Goal: Task Accomplishment & Management: Manage account settings

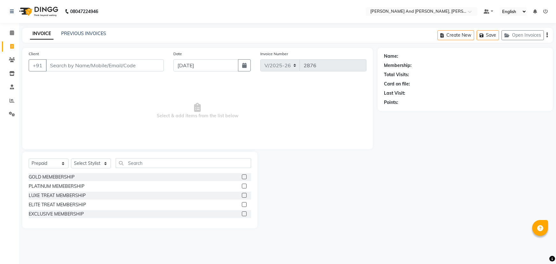
select select "6766"
drag, startPoint x: 0, startPoint y: 0, endPoint x: 49, endPoint y: 168, distance: 175.1
click at [54, 164] on select "Select Service Product Membership Package Voucher Prepaid Gift Card" at bounding box center [49, 163] width 40 height 10
select select "service"
click at [29, 158] on select "Select Service Product Membership Package Voucher Prepaid Gift Card" at bounding box center [49, 163] width 40 height 10
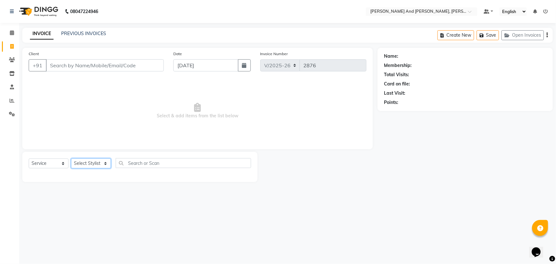
click at [92, 164] on select "Select Stylist ADITI AFREEN 2 [PERSON_NAME] [PERSON_NAME] [PERSON_NAME] 1 [PERS…" at bounding box center [91, 163] width 40 height 10
select select "77530"
click at [71, 158] on select "Select Stylist ADITI AFREEN 2 [PERSON_NAME] [PERSON_NAME] [PERSON_NAME] 1 [PERS…" at bounding box center [91, 163] width 40 height 10
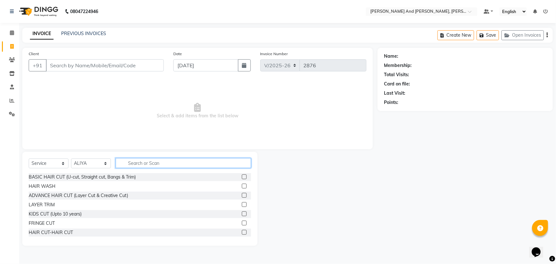
click at [154, 168] on input "text" at bounding box center [184, 163] width 136 height 10
type input "U"
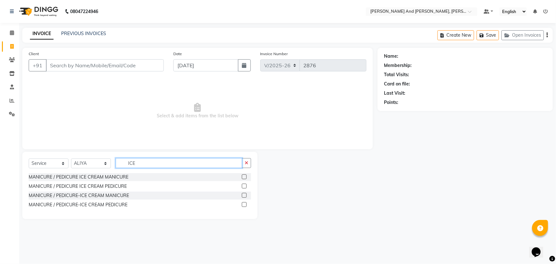
type input "ICE"
click at [245, 204] on label at bounding box center [244, 204] width 5 height 5
click at [245, 204] on input "checkbox" at bounding box center [244, 205] width 4 height 4
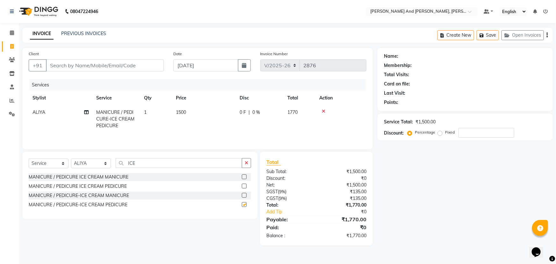
checkbox input "false"
click at [126, 63] on input "Client" at bounding box center [105, 65] width 118 height 12
drag, startPoint x: 147, startPoint y: 162, endPoint x: 92, endPoint y: 173, distance: 56.0
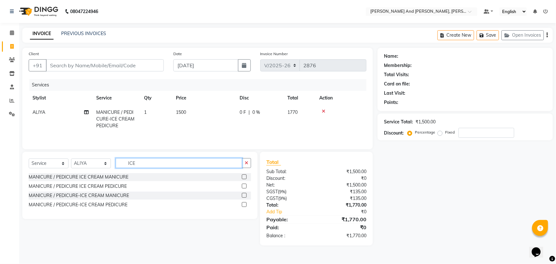
click at [92, 173] on div "Select Service Product Membership Package Voucher Prepaid Gift Card Select Styl…" at bounding box center [139, 185] width 235 height 67
type input "CRY"
click at [247, 204] on label at bounding box center [244, 204] width 5 height 5
click at [246, 204] on input "checkbox" at bounding box center [244, 205] width 4 height 4
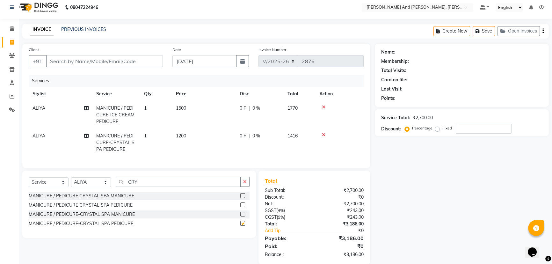
scroll to position [18, 0]
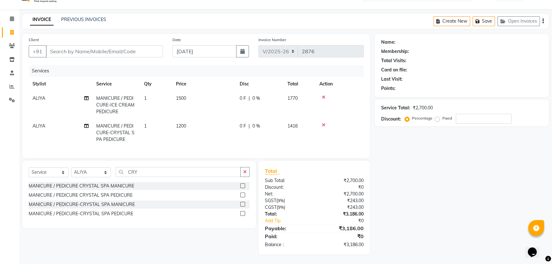
checkbox input "false"
click at [325, 95] on icon at bounding box center [324, 97] width 4 height 4
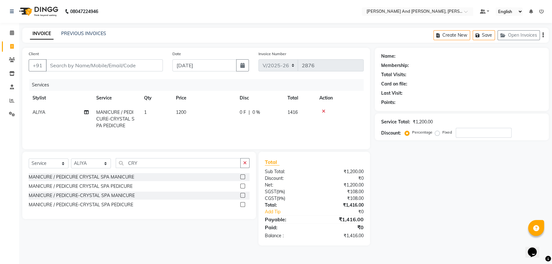
scroll to position [0, 0]
click at [323, 111] on icon at bounding box center [324, 111] width 4 height 4
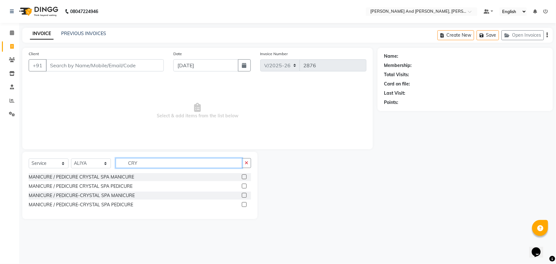
drag, startPoint x: 147, startPoint y: 162, endPoint x: 82, endPoint y: 169, distance: 65.5
click at [82, 169] on div "Select Service Product Membership Package Voucher Prepaid Gift Card Select Styl…" at bounding box center [140, 165] width 223 height 15
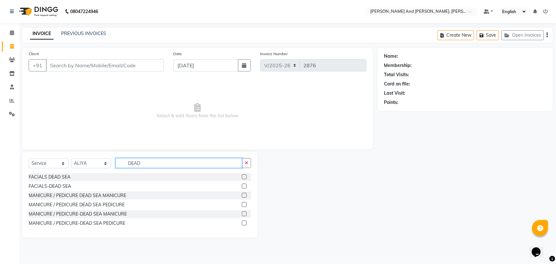
type input "DEAD"
click at [245, 222] on label at bounding box center [244, 223] width 5 height 5
click at [245, 222] on input "checkbox" at bounding box center [244, 223] width 4 height 4
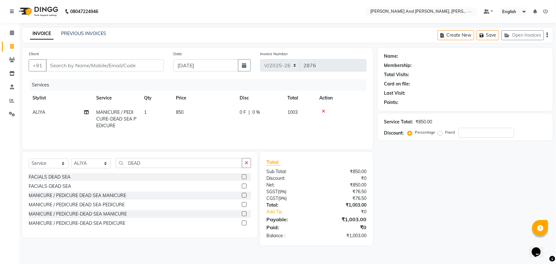
click at [323, 111] on icon at bounding box center [324, 111] width 4 height 4
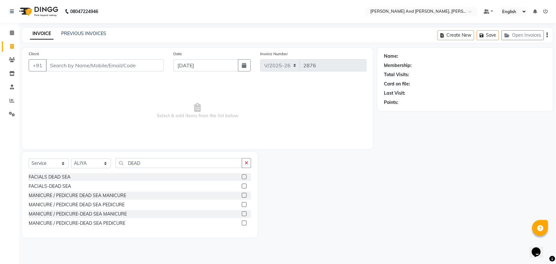
click at [243, 222] on label at bounding box center [244, 223] width 5 height 5
click at [243, 222] on input "checkbox" at bounding box center [244, 223] width 4 height 4
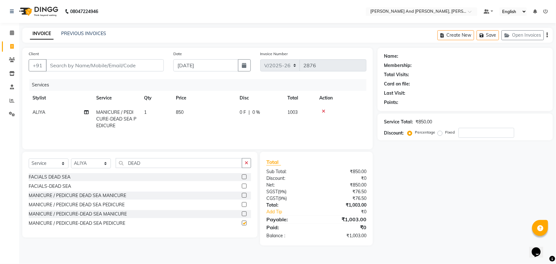
checkbox input "false"
click at [193, 111] on td "850" at bounding box center [204, 119] width 64 height 28
select select "77530"
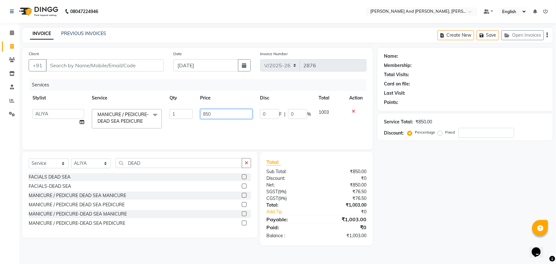
click at [231, 109] on input "850" at bounding box center [227, 114] width 52 height 10
type input "8"
type input "1000"
click at [241, 127] on tr "ADITI AFREEN 2 [PERSON_NAME] [PERSON_NAME] [PERSON_NAME] 1 [PERSON_NAME] NCC FR…" at bounding box center [198, 118] width 338 height 27
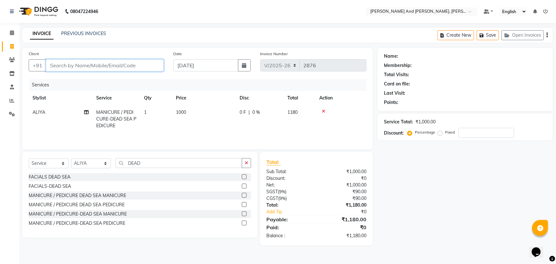
click at [127, 64] on input "Client" at bounding box center [105, 65] width 118 height 12
type input "9"
type input "0"
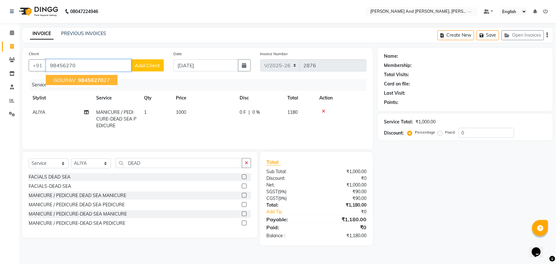
click at [92, 76] on button "[PERSON_NAME] 98456270 27" at bounding box center [82, 80] width 72 height 10
type input "9845627027"
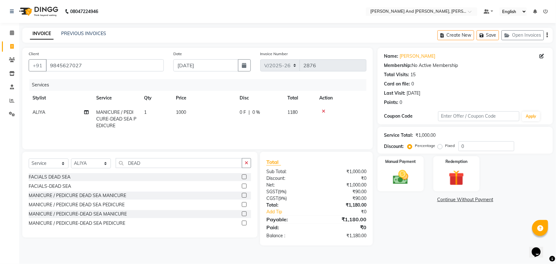
click at [218, 114] on td "1000" at bounding box center [204, 119] width 64 height 28
select select "77530"
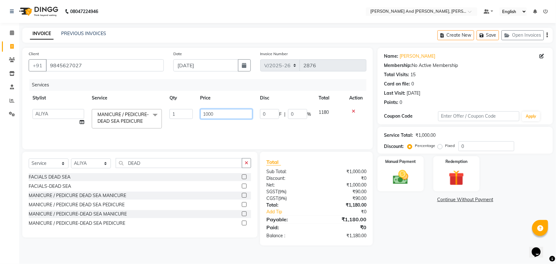
click at [223, 118] on input "1000" at bounding box center [227, 114] width 52 height 10
type input "1050"
click at [276, 125] on td "0 F | 0 %" at bounding box center [285, 118] width 59 height 27
select select "77530"
click at [232, 127] on td "1050" at bounding box center [227, 118] width 60 height 27
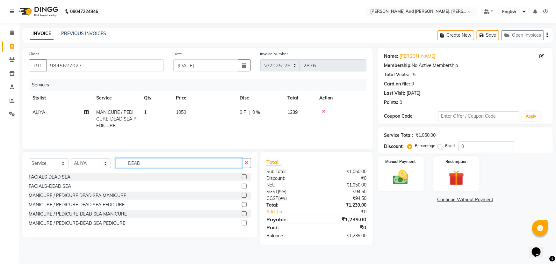
drag, startPoint x: 151, startPoint y: 162, endPoint x: 99, endPoint y: 167, distance: 52.5
click at [99, 167] on div "Select Service Product Membership Package Voucher Prepaid Gift Card Select Styl…" at bounding box center [140, 165] width 223 height 15
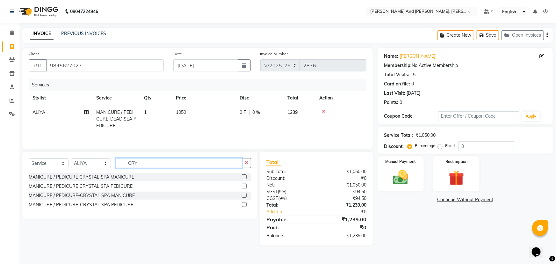
type input "CRY"
click at [243, 185] on label at bounding box center [244, 186] width 5 height 5
click at [243, 185] on input "checkbox" at bounding box center [244, 186] width 4 height 4
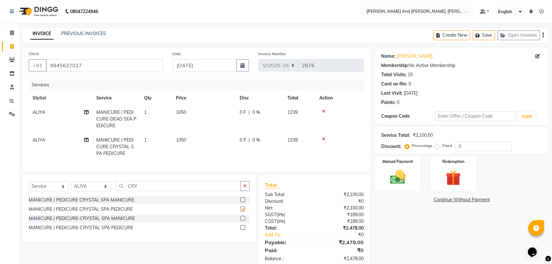
checkbox input "false"
click at [324, 110] on icon at bounding box center [324, 111] width 4 height 4
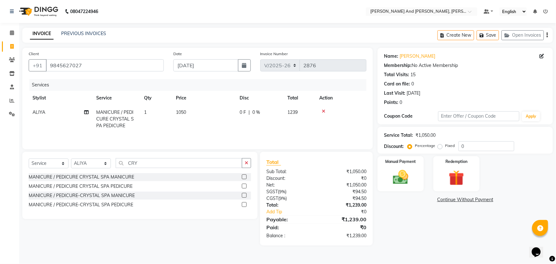
click at [244, 205] on label at bounding box center [244, 204] width 5 height 5
click at [244, 205] on input "checkbox" at bounding box center [244, 205] width 4 height 4
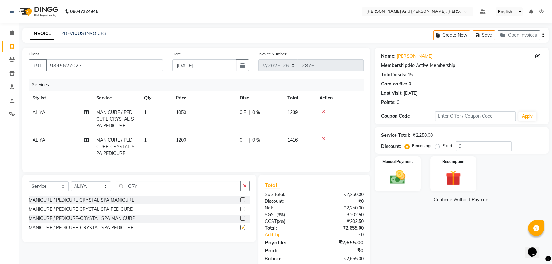
checkbox input "false"
click at [243, 211] on label at bounding box center [242, 209] width 5 height 5
click at [243, 211] on input "checkbox" at bounding box center [242, 209] width 4 height 4
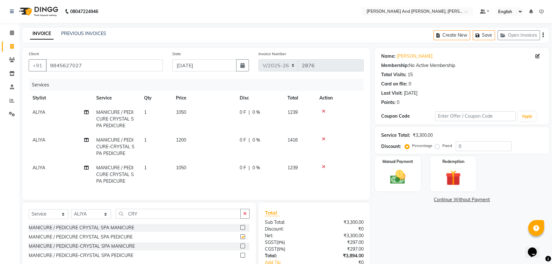
checkbox input "false"
click at [324, 137] on icon at bounding box center [324, 139] width 4 height 4
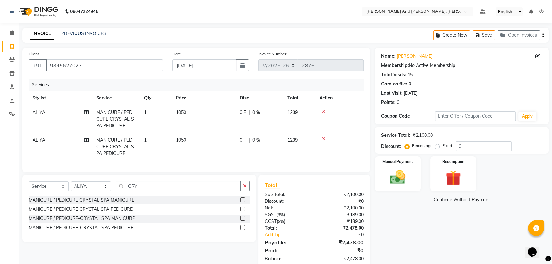
click at [324, 111] on icon at bounding box center [324, 111] width 4 height 4
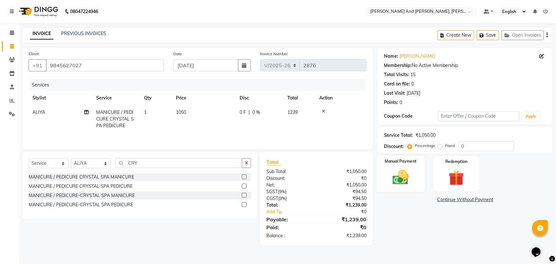
click at [405, 171] on img at bounding box center [401, 177] width 26 height 18
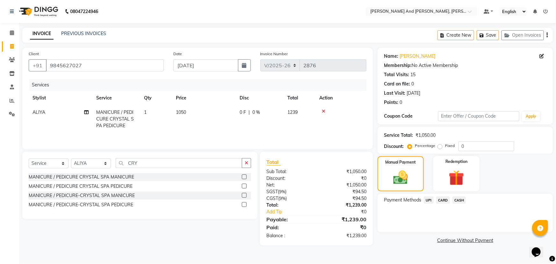
click at [429, 198] on span "UPI" at bounding box center [429, 199] width 10 height 7
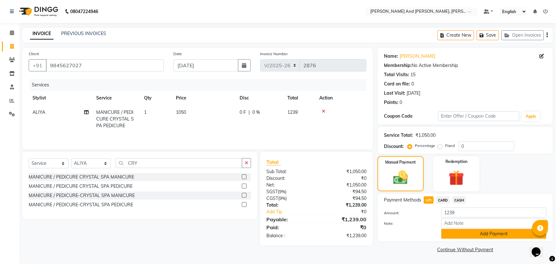
click at [477, 231] on button "Add Payment" at bounding box center [494, 234] width 105 height 10
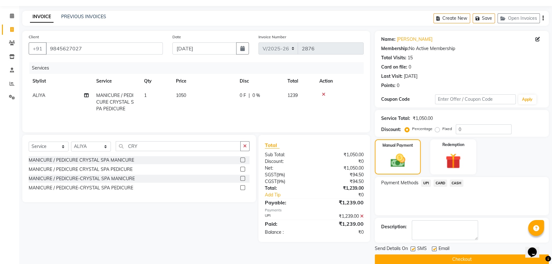
scroll to position [26, 0]
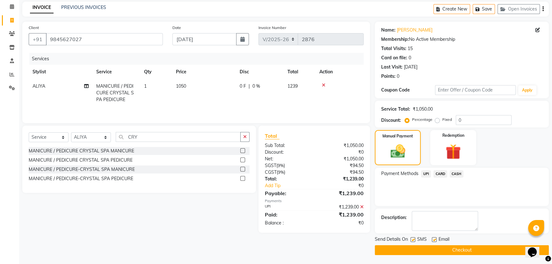
click at [459, 248] on button "Checkout" at bounding box center [462, 250] width 174 height 10
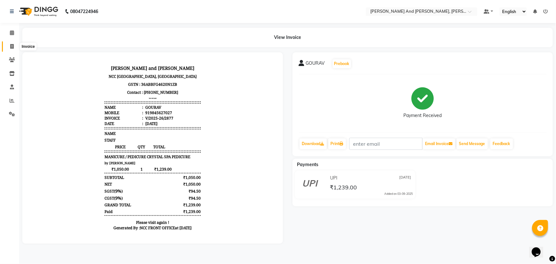
click at [12, 47] on icon at bounding box center [12, 46] width 4 height 5
select select "service"
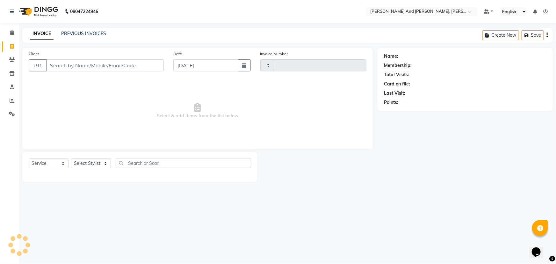
type input "2878"
select select "6766"
click at [12, 47] on icon at bounding box center [12, 46] width 4 height 5
select select "6766"
select select "P"
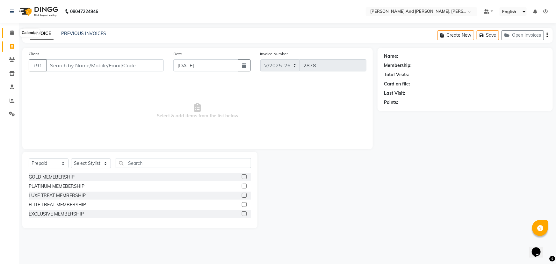
click at [8, 31] on span at bounding box center [11, 32] width 11 height 7
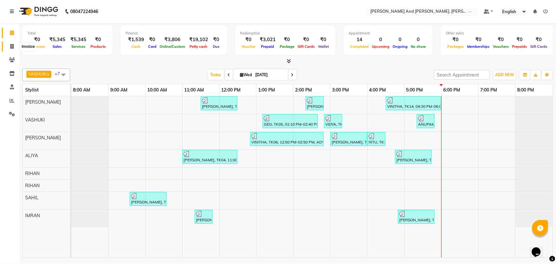
click at [12, 44] on icon at bounding box center [12, 46] width 4 height 5
select select "6766"
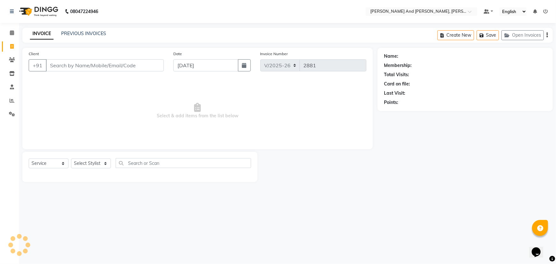
select select "P"
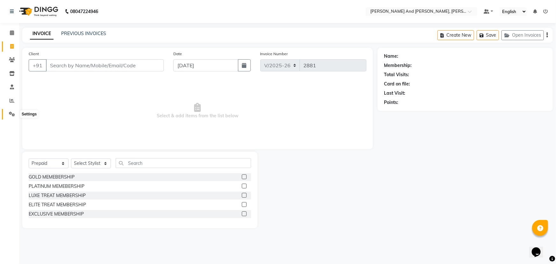
click at [12, 111] on span at bounding box center [11, 114] width 11 height 7
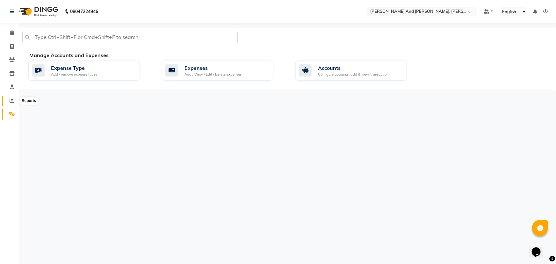
click at [12, 99] on icon at bounding box center [12, 100] width 5 height 5
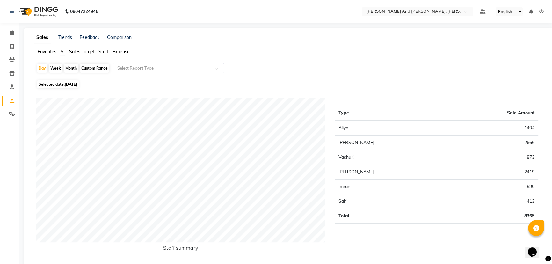
click at [68, 67] on div "Month" at bounding box center [71, 68] width 15 height 9
select select "9"
select select "2025"
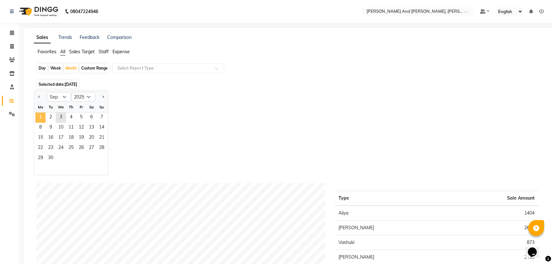
click at [40, 115] on span "1" at bounding box center [40, 118] width 10 height 10
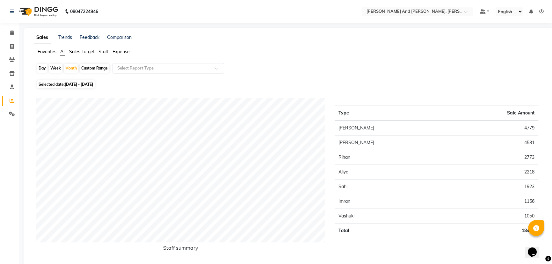
click at [182, 66] on input "text" at bounding box center [162, 68] width 92 height 6
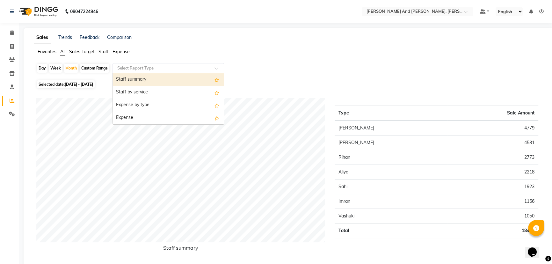
click at [169, 79] on div "Staff summary" at bounding box center [168, 79] width 111 height 13
select select "pdf"
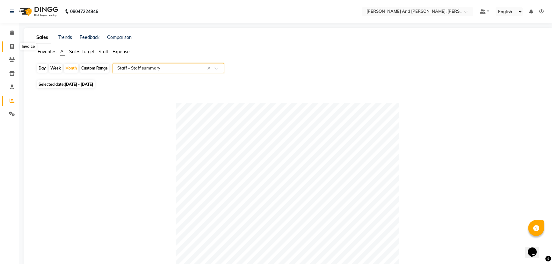
click at [12, 46] on icon at bounding box center [12, 46] width 4 height 5
select select "service"
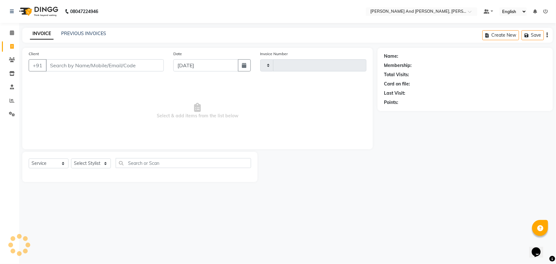
click at [12, 46] on icon at bounding box center [12, 46] width 4 height 5
select select "service"
type input "2881"
select select "6766"
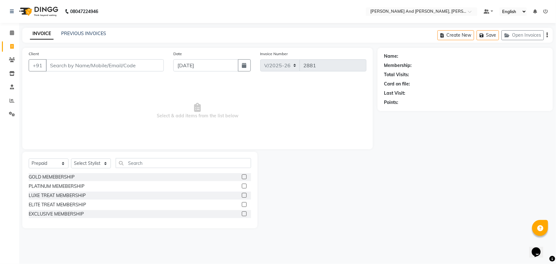
click at [430, 185] on div "Name: Membership: Total Visits: Card on file: Last Visit: Points:" at bounding box center [468, 138] width 180 height 180
click at [431, 135] on div "Name: Membership: Total Visits: Card on file: Last Visit: Points:" at bounding box center [468, 138] width 180 height 180
click at [408, 165] on div "Name: Membership: Total Visits: Card on file: Last Visit: Points:" at bounding box center [468, 138] width 180 height 180
click at [187, 11] on nav "08047224946 Select Location × [PERSON_NAME] And Guy, Ncc Gachibowli Default Pan…" at bounding box center [278, 11] width 556 height 23
click at [50, 164] on select "Select Service Product Membership Package Voucher Prepaid Gift Card" at bounding box center [49, 163] width 40 height 10
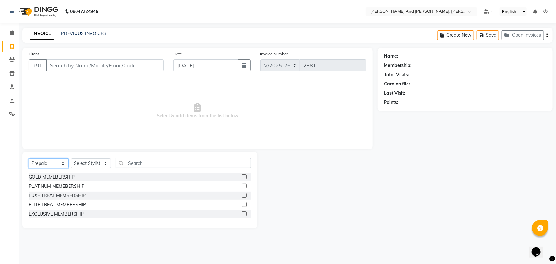
select select "service"
click at [29, 158] on select "Select Service Product Membership Package Voucher Prepaid Gift Card" at bounding box center [49, 163] width 40 height 10
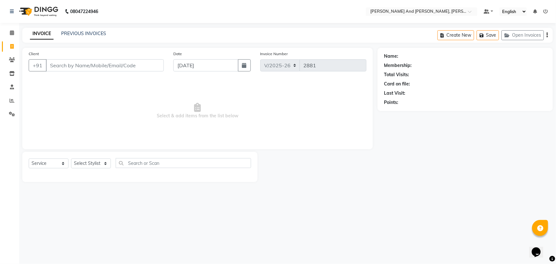
click at [97, 158] on div "Select Service Product Membership Package Voucher Prepaid Gift Card Select Styl…" at bounding box center [140, 165] width 223 height 15
click at [95, 162] on select "Select Stylist ADITI AFREEN 2 [PERSON_NAME] [PERSON_NAME] [PERSON_NAME] 1 [PERS…" at bounding box center [91, 163] width 40 height 10
click at [71, 158] on select "Select Stylist ADITI AFREEN 2 [PERSON_NAME] [PERSON_NAME] [PERSON_NAME] 1 [PERS…" at bounding box center [91, 163] width 40 height 10
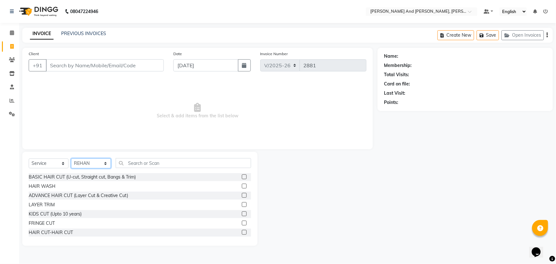
click at [89, 161] on select "Select Stylist ADITI AFREEN 2 [PERSON_NAME] [PERSON_NAME] [PERSON_NAME] 1 [PERS…" at bounding box center [91, 163] width 40 height 10
select select "86690"
click at [71, 158] on select "Select Stylist ADITI AFREEN 2 [PERSON_NAME] [PERSON_NAME] [PERSON_NAME] 1 [PERS…" at bounding box center [91, 163] width 40 height 10
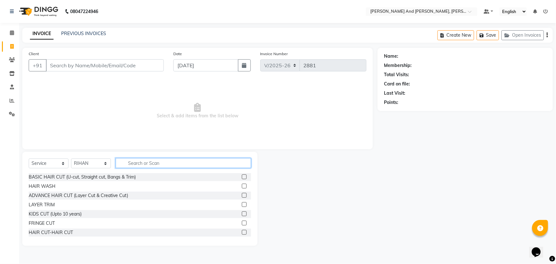
click at [150, 167] on input "text" at bounding box center [184, 163] width 136 height 10
type input "HAIR"
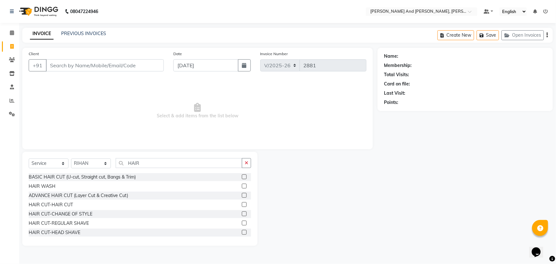
click at [242, 205] on label at bounding box center [244, 204] width 5 height 5
click at [242, 205] on input "checkbox" at bounding box center [244, 205] width 4 height 4
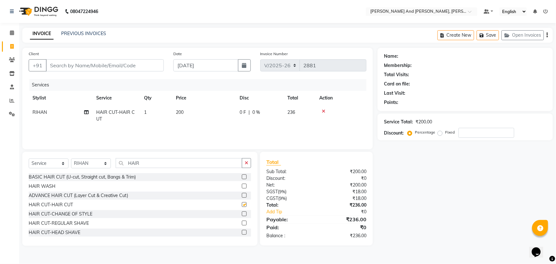
checkbox input "false"
click at [122, 67] on input "Client" at bounding box center [105, 65] width 118 height 12
type input "9"
type input "0"
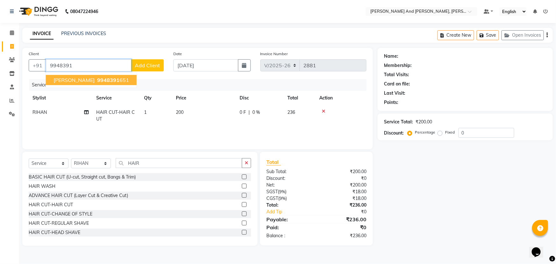
click at [97, 79] on span "9948391" at bounding box center [108, 80] width 22 height 6
type input "9948391651"
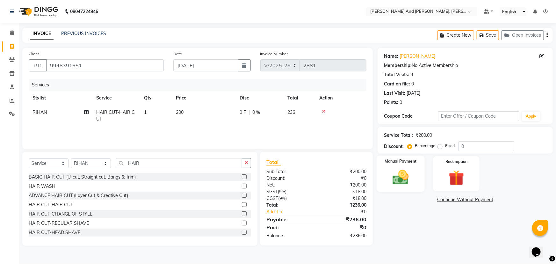
click at [399, 171] on img at bounding box center [401, 177] width 26 height 18
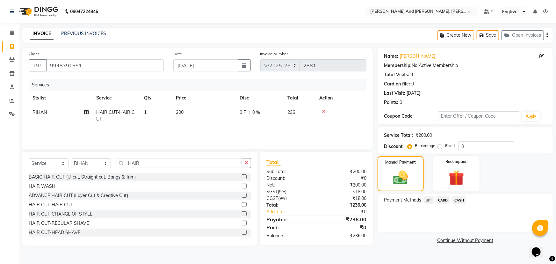
click at [428, 199] on span "UPI" at bounding box center [429, 199] width 10 height 7
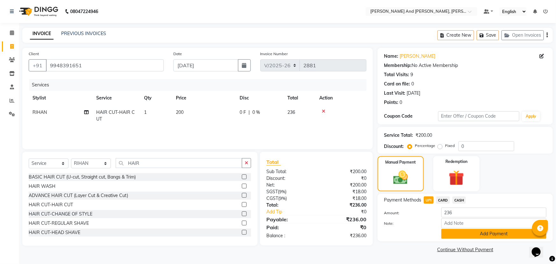
click at [466, 233] on button "Add Payment" at bounding box center [494, 234] width 105 height 10
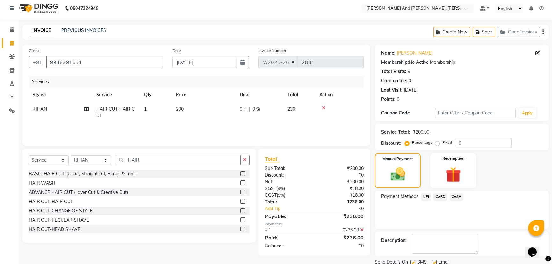
scroll to position [26, 0]
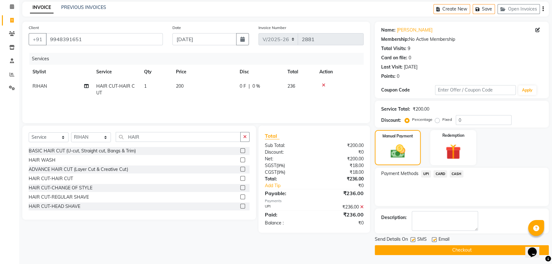
click at [469, 250] on button "Checkout" at bounding box center [462, 250] width 174 height 10
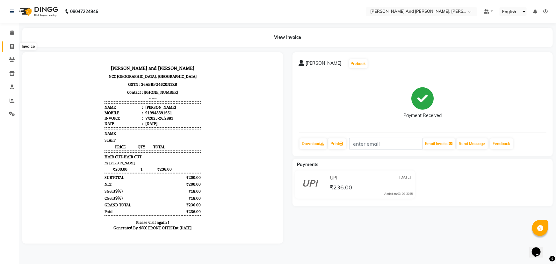
click at [10, 45] on icon at bounding box center [12, 46] width 4 height 5
select select "service"
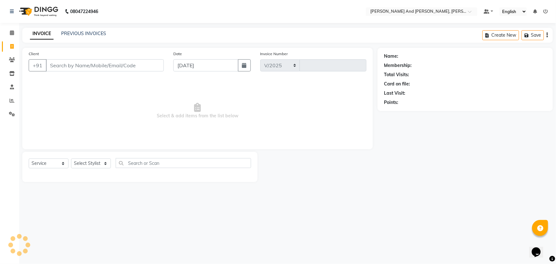
select select "6766"
type input "2882"
select select "P"
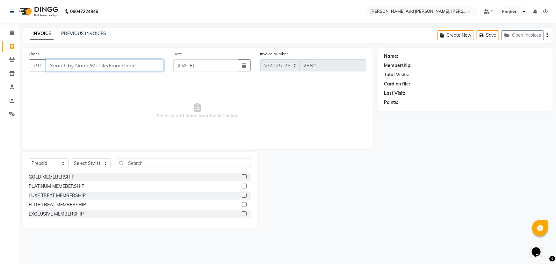
click at [114, 66] on input "Client" at bounding box center [105, 65] width 118 height 12
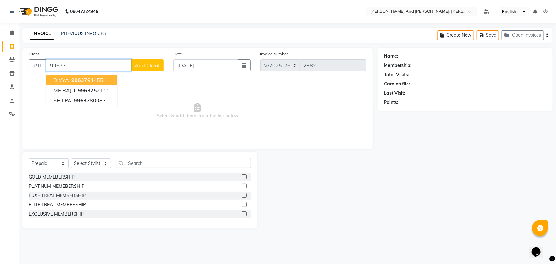
click at [102, 81] on button "DIVYA 99637 94455" at bounding box center [81, 80] width 71 height 10
type input "9963794455"
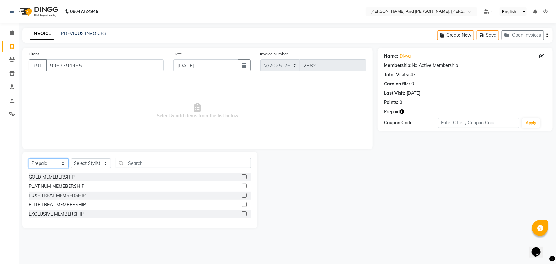
click at [52, 163] on select "Select Service Product Membership Package Voucher Prepaid Gift Card" at bounding box center [49, 163] width 40 height 10
select select "service"
click at [29, 158] on select "Select Service Product Membership Package Voucher Prepaid Gift Card" at bounding box center [49, 163] width 40 height 10
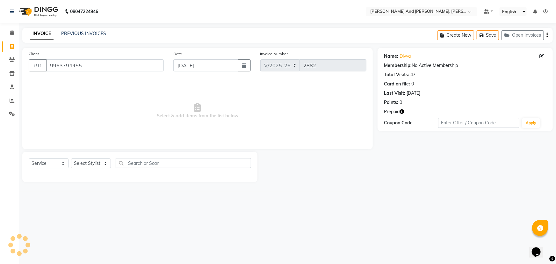
click at [91, 111] on span "Select & add items from the list below" at bounding box center [198, 111] width 338 height 64
click at [98, 164] on select "Select Stylist ADITI AFREEN 2 [PERSON_NAME] [PERSON_NAME] [PERSON_NAME] 1 [PERS…" at bounding box center [91, 163] width 40 height 10
select select "76965"
click at [71, 158] on select "Select Stylist ADITI AFREEN 2 [PERSON_NAME] [PERSON_NAME] [PERSON_NAME] 1 [PERS…" at bounding box center [91, 163] width 40 height 10
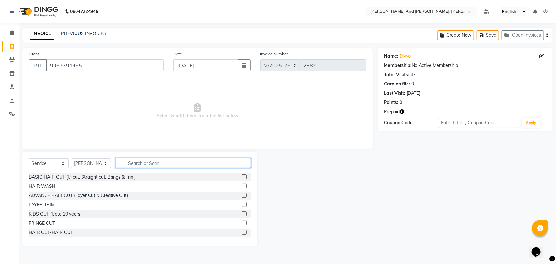
click at [160, 164] on input "text" at bounding box center [184, 163] width 136 height 10
type input "HAIR"
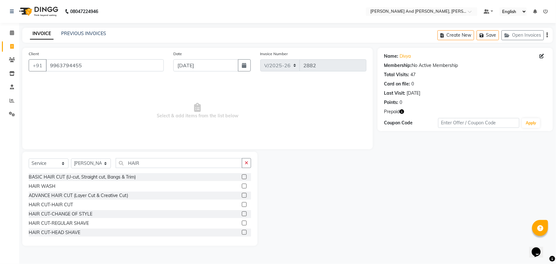
click at [242, 204] on label at bounding box center [244, 204] width 5 height 5
click at [242, 204] on input "checkbox" at bounding box center [244, 205] width 4 height 4
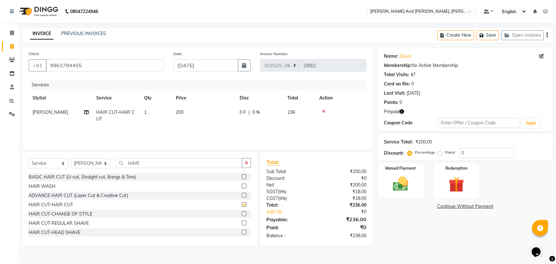
checkbox input "false"
drag, startPoint x: 143, startPoint y: 163, endPoint x: 109, endPoint y: 165, distance: 33.8
click at [109, 165] on div "Select Service Product Membership Package Voucher Prepaid Gift Card Select Styl…" at bounding box center [140, 165] width 223 height 15
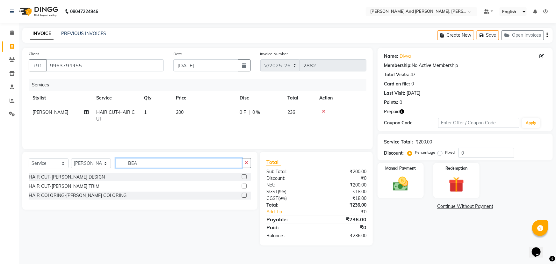
type input "BEA"
click at [243, 185] on label at bounding box center [244, 186] width 5 height 5
click at [243, 185] on input "checkbox" at bounding box center [244, 186] width 4 height 4
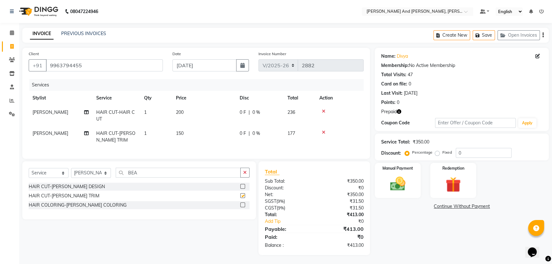
checkbox input "false"
click at [302, 9] on nav "08047224946 Select Location × [PERSON_NAME] And Guy, Ncc Gachibowli Default Pan…" at bounding box center [276, 11] width 552 height 23
click at [440, 166] on div "Redemption" at bounding box center [454, 180] width 48 height 36
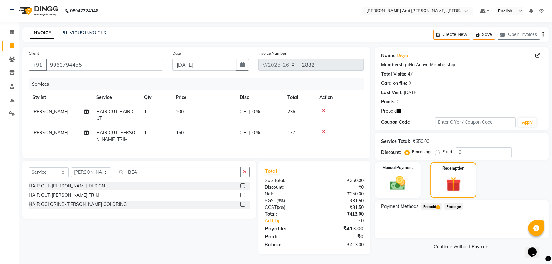
click at [432, 203] on span "Prepaid 1" at bounding box center [431, 206] width 21 height 7
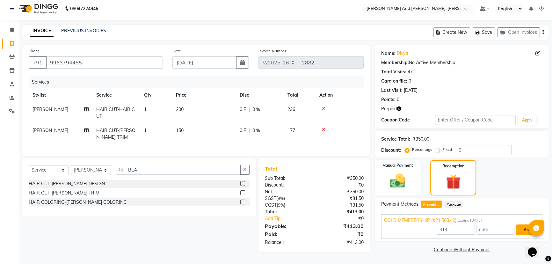
click at [526, 227] on button "Add" at bounding box center [527, 229] width 23 height 11
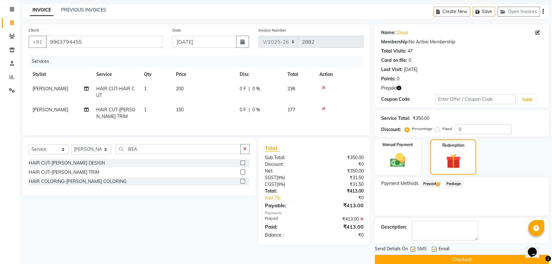
scroll to position [33, 0]
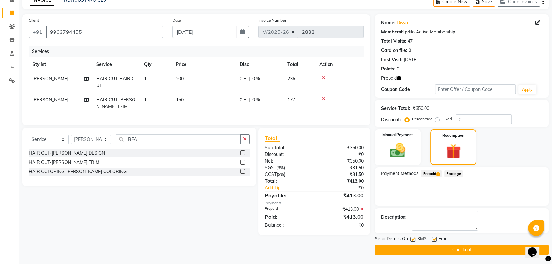
click at [462, 250] on button "Checkout" at bounding box center [462, 250] width 174 height 10
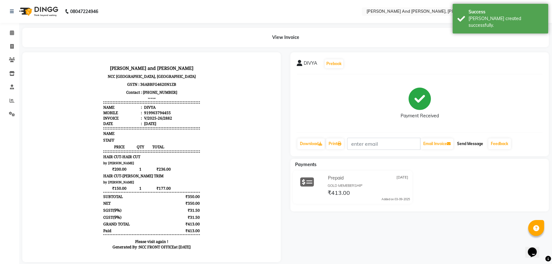
click at [472, 143] on button "Send Message" at bounding box center [470, 143] width 31 height 11
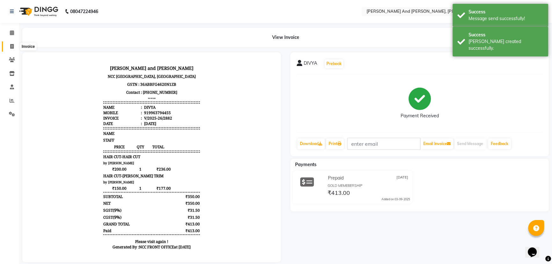
click at [12, 46] on icon at bounding box center [12, 46] width 4 height 5
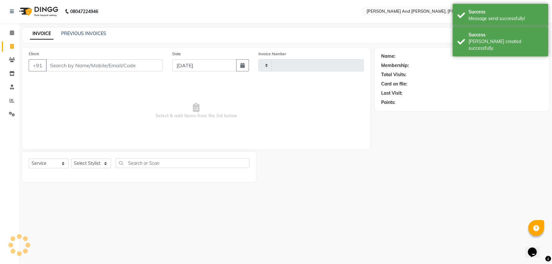
click at [12, 46] on icon at bounding box center [12, 46] width 4 height 5
select select "6766"
select select "P"
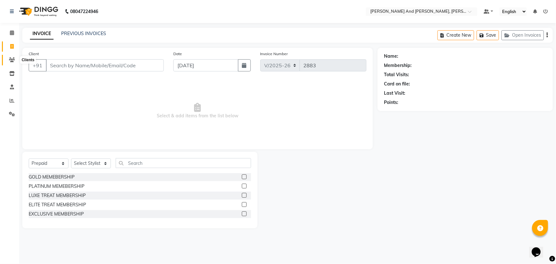
click at [11, 61] on icon at bounding box center [12, 59] width 6 height 5
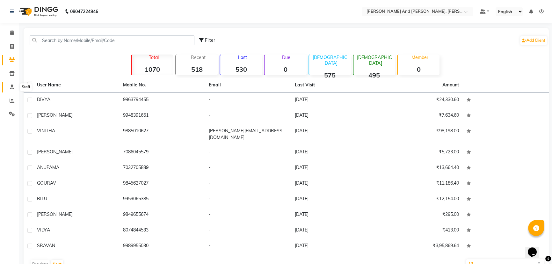
click at [13, 86] on icon at bounding box center [12, 87] width 4 height 5
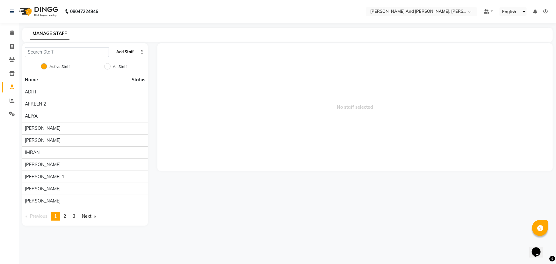
click at [121, 54] on button "Add Staff" at bounding box center [125, 52] width 22 height 11
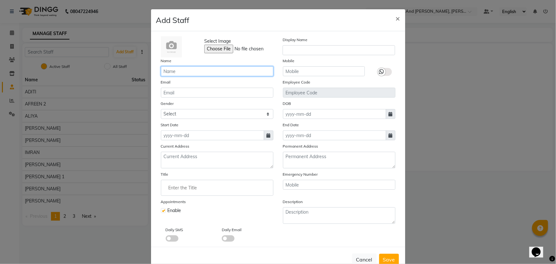
click at [211, 69] on input "text" at bounding box center [217, 71] width 113 height 10
type input "NEELU"
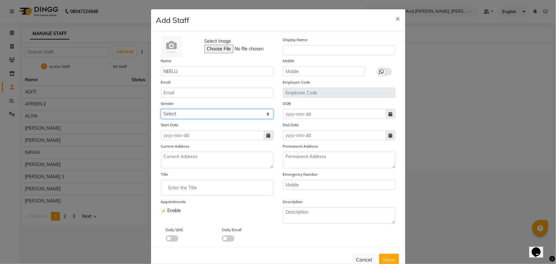
click at [242, 114] on select "Select [DEMOGRAPHIC_DATA] [DEMOGRAPHIC_DATA] Other Prefer Not To Say" at bounding box center [217, 114] width 113 height 10
select select "[DEMOGRAPHIC_DATA]"
click at [161, 109] on select "Select [DEMOGRAPHIC_DATA] [DEMOGRAPHIC_DATA] Other Prefer Not To Say" at bounding box center [217, 114] width 113 height 10
click at [267, 137] on icon at bounding box center [269, 135] width 4 height 4
select select "9"
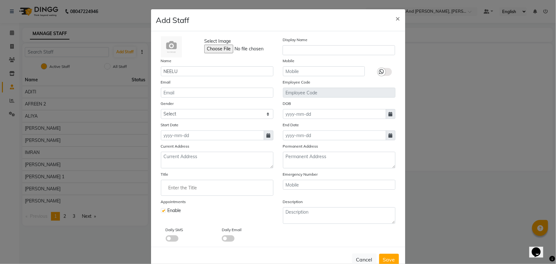
select select "2025"
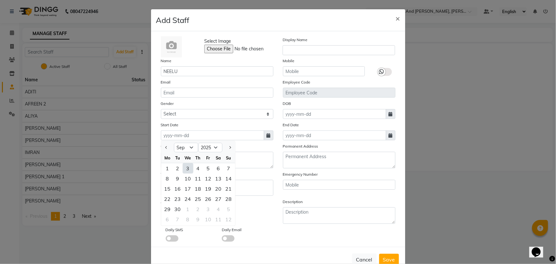
click at [187, 169] on div "3" at bounding box center [188, 168] width 10 height 10
type input "[DATE]"
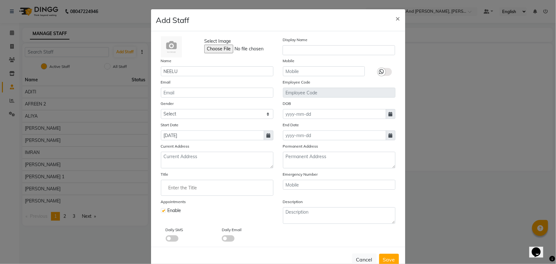
scroll to position [18, 0]
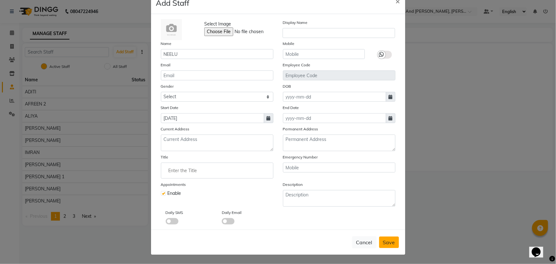
click at [391, 245] on span "Save" at bounding box center [389, 242] width 12 height 6
select select
checkbox input "false"
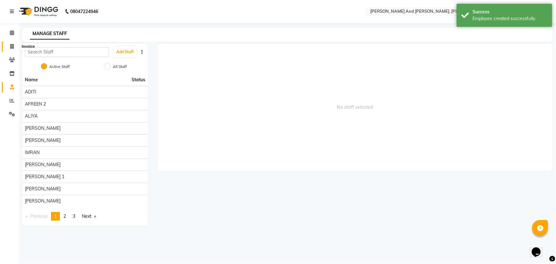
click at [9, 46] on span at bounding box center [11, 46] width 11 height 7
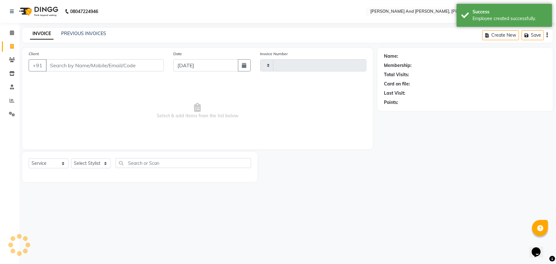
click at [9, 46] on span at bounding box center [11, 46] width 11 height 7
click at [10, 28] on link "Calendar" at bounding box center [9, 33] width 15 height 11
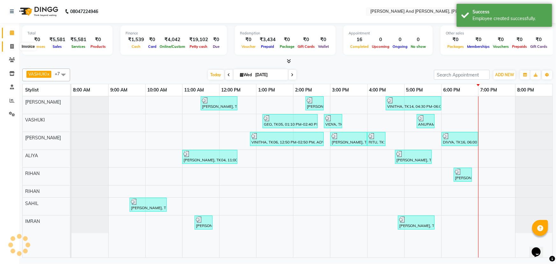
click at [9, 49] on span at bounding box center [11, 46] width 11 height 7
select select "service"
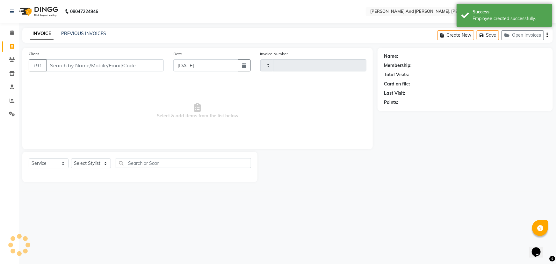
type input "2883"
select select "6766"
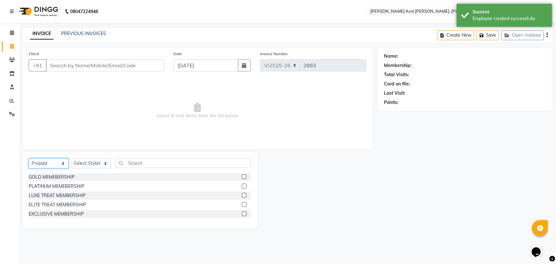
drag, startPoint x: 51, startPoint y: 166, endPoint x: 49, endPoint y: 168, distance: 3.3
click at [51, 166] on select "Select Service Product Membership Package Voucher Prepaid Gift Card" at bounding box center [49, 163] width 40 height 10
select select "service"
click at [29, 158] on select "Select Service Product Membership Package Voucher Prepaid Gift Card" at bounding box center [49, 163] width 40 height 10
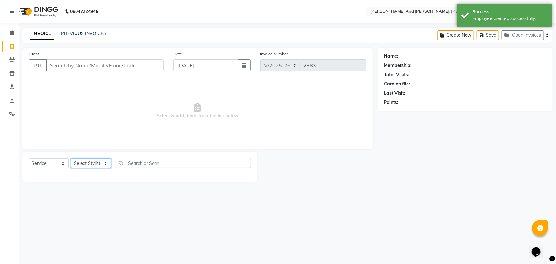
click at [88, 160] on select "Select Stylist ADITI AFREEN 2 [PERSON_NAME] [PERSON_NAME] [PERSON_NAME] 1 [PERS…" at bounding box center [91, 163] width 40 height 10
drag, startPoint x: 35, startPoint y: 101, endPoint x: 32, endPoint y: 92, distance: 9.7
click at [35, 101] on span "Select & add items from the list below" at bounding box center [198, 111] width 338 height 64
click at [11, 89] on icon at bounding box center [12, 87] width 4 height 5
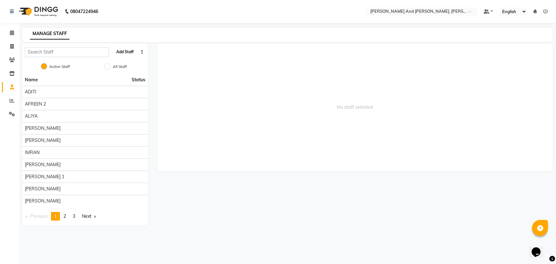
click at [128, 52] on button "Add Staff" at bounding box center [125, 52] width 22 height 11
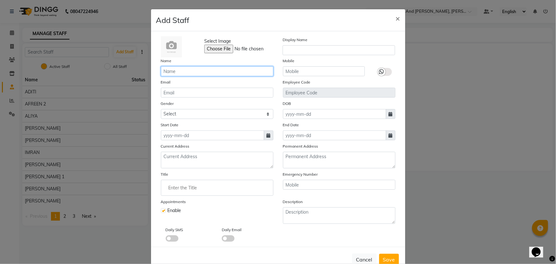
click at [188, 70] on input "text" at bounding box center [217, 71] width 113 height 10
type input "[PERSON_NAME]"
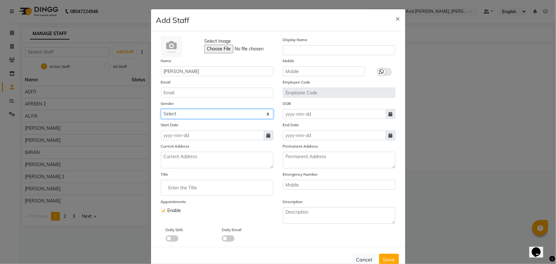
click at [210, 114] on select "Select [DEMOGRAPHIC_DATA] [DEMOGRAPHIC_DATA] Other Prefer Not To Say" at bounding box center [217, 114] width 113 height 10
select select "[DEMOGRAPHIC_DATA]"
click at [161, 109] on select "Select [DEMOGRAPHIC_DATA] [DEMOGRAPHIC_DATA] Other Prefer Not To Say" at bounding box center [217, 114] width 113 height 10
click at [267, 136] on icon at bounding box center [269, 135] width 4 height 4
select select "9"
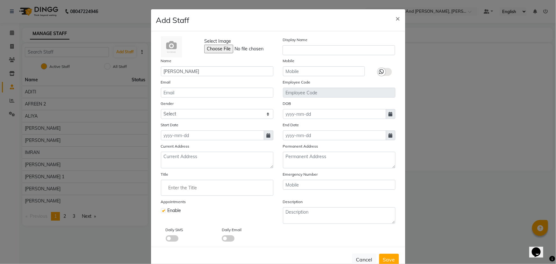
select select "2025"
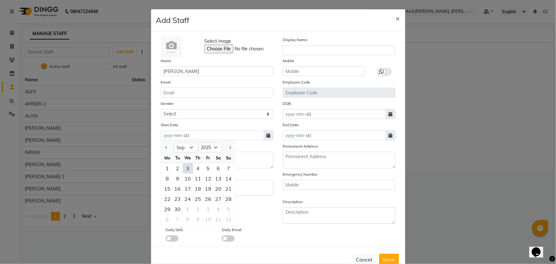
click at [187, 169] on div "3" at bounding box center [188, 168] width 10 height 10
type input "[DATE]"
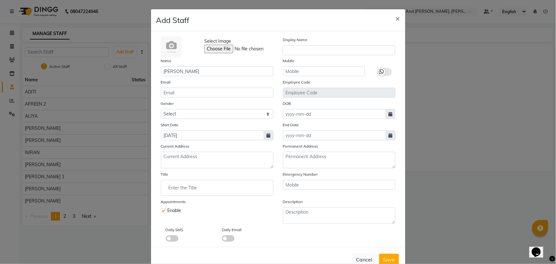
scroll to position [18, 0]
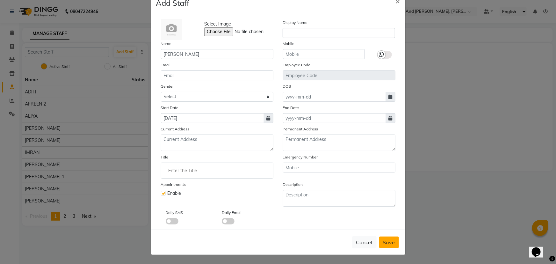
click at [388, 242] on span "Save" at bounding box center [389, 242] width 12 height 6
select select
checkbox input "false"
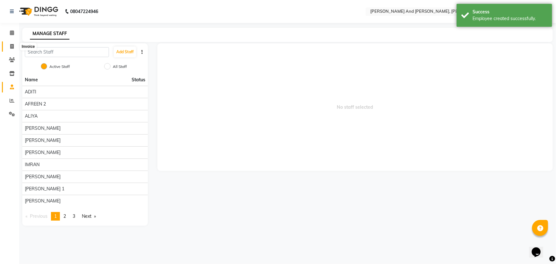
click at [13, 47] on icon at bounding box center [12, 46] width 4 height 5
select select "service"
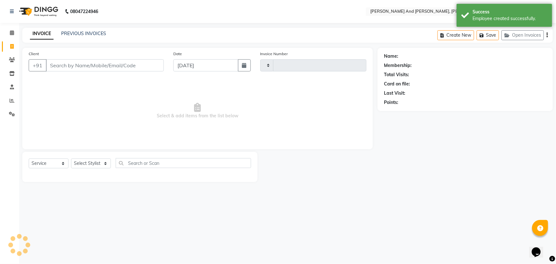
type input "2883"
select select "6766"
select select "P"
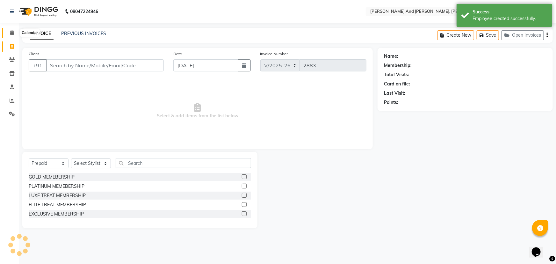
click at [11, 34] on icon at bounding box center [12, 32] width 4 height 5
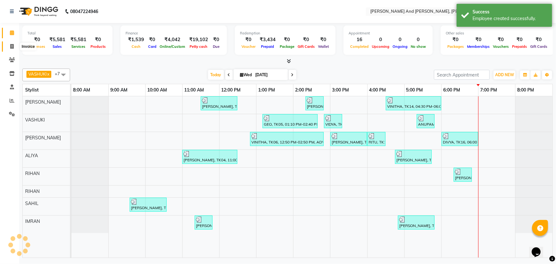
click at [12, 46] on icon at bounding box center [12, 46] width 4 height 5
select select "service"
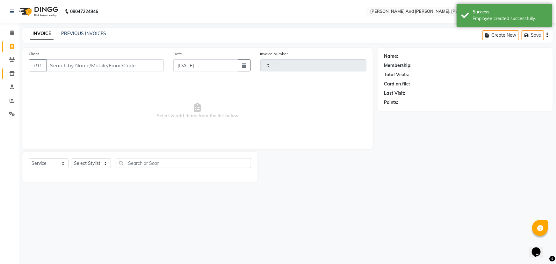
type input "2883"
select select "6766"
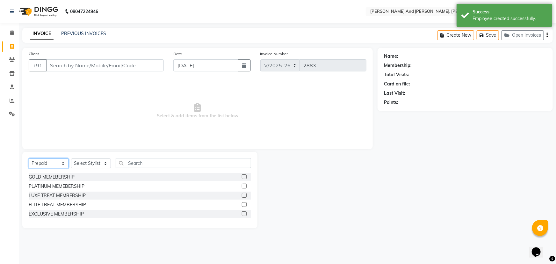
drag, startPoint x: 43, startPoint y: 164, endPoint x: 43, endPoint y: 168, distance: 3.8
click at [43, 164] on select "Select Service Product Membership Package Voucher Prepaid Gift Card" at bounding box center [49, 163] width 40 height 10
select select "service"
click at [29, 158] on select "Select Service Product Membership Package Voucher Prepaid Gift Card" at bounding box center [49, 163] width 40 height 10
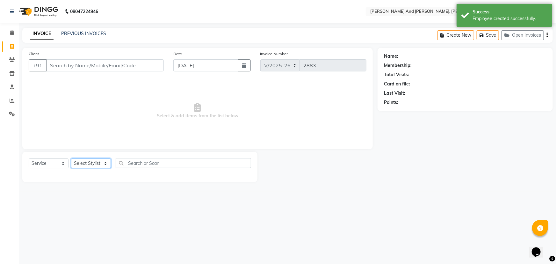
click at [85, 160] on select "Select Stylist ADITI AFREEN 2 [PERSON_NAME] [PERSON_NAME] [PERSON_NAME] 1 [PERS…" at bounding box center [91, 163] width 40 height 10
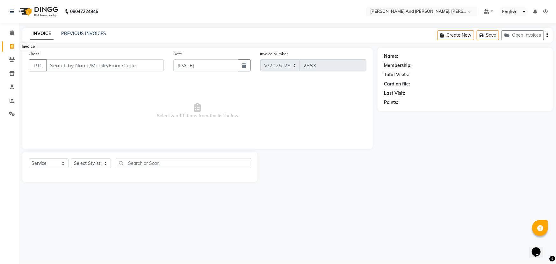
click at [13, 48] on icon at bounding box center [12, 46] width 4 height 5
select select "service"
type input "2883"
select select "6766"
select select "P"
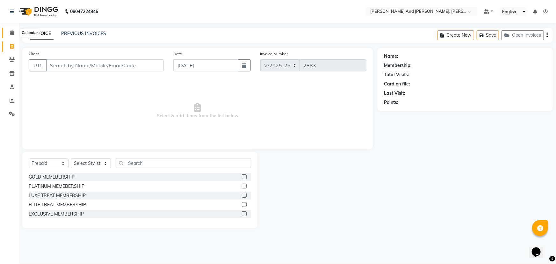
click at [12, 31] on icon at bounding box center [12, 32] width 4 height 5
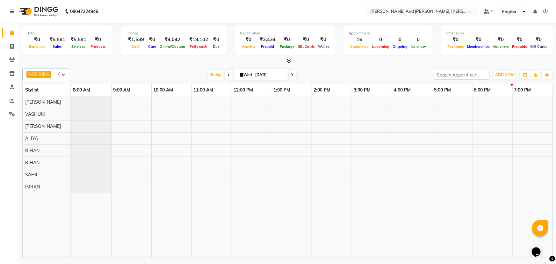
click at [12, 31] on icon at bounding box center [12, 32] width 4 height 5
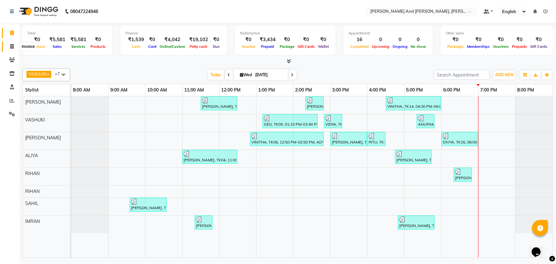
click at [11, 46] on icon at bounding box center [12, 46] width 4 height 5
select select "service"
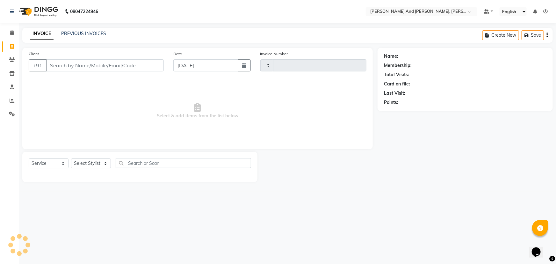
type input "2883"
select select "6766"
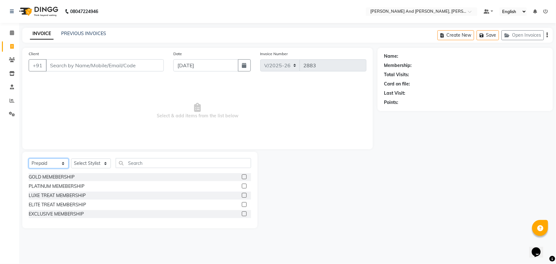
click at [48, 162] on select "Select Service Product Membership Package Voucher Prepaid Gift Card" at bounding box center [49, 163] width 40 height 10
select select "service"
click at [29, 158] on select "Select Service Product Membership Package Voucher Prepaid Gift Card" at bounding box center [49, 163] width 40 height 10
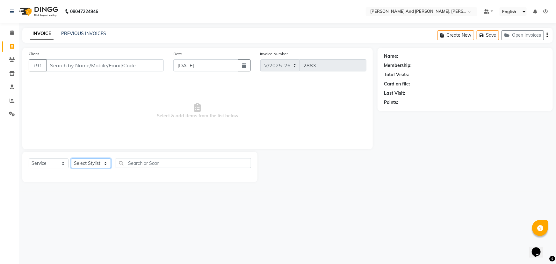
click at [92, 160] on select "Select Stylist ADITI AFREEN 2 [PERSON_NAME] [PERSON_NAME] [PERSON_NAME] 1 [PERS…" at bounding box center [91, 163] width 40 height 10
click at [7, 89] on span at bounding box center [11, 87] width 11 height 7
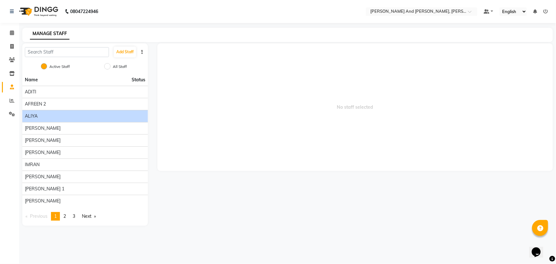
click at [55, 115] on div "ALIYA" at bounding box center [85, 116] width 121 height 7
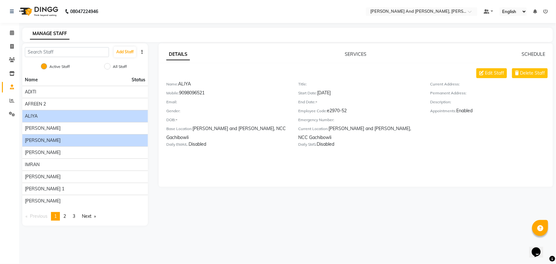
click at [71, 137] on div "[PERSON_NAME]" at bounding box center [85, 140] width 121 height 7
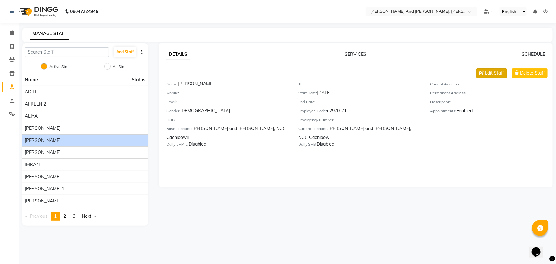
click at [499, 70] on span "Edit Staff" at bounding box center [494, 73] width 19 height 7
select select "[DEMOGRAPHIC_DATA]"
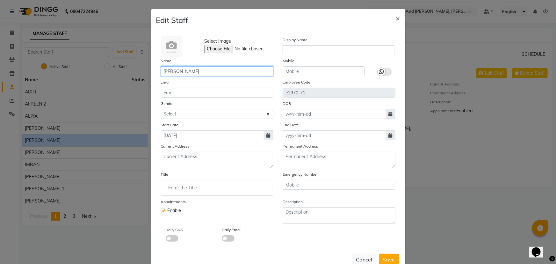
click at [210, 71] on input "[PERSON_NAME]" at bounding box center [217, 71] width 113 height 10
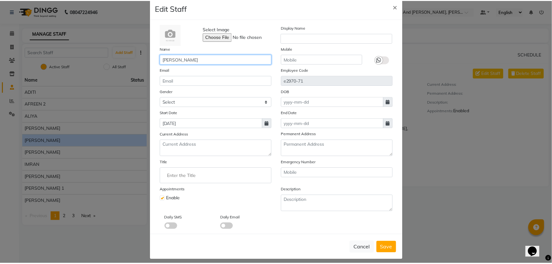
scroll to position [18, 0]
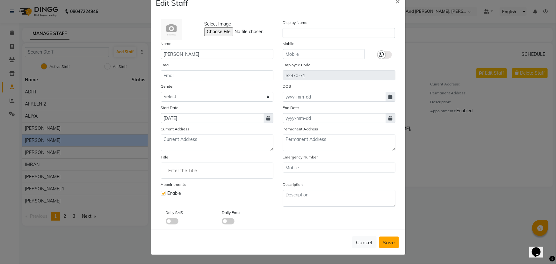
click at [386, 241] on span "Save" at bounding box center [389, 242] width 12 height 6
select select
checkbox input "false"
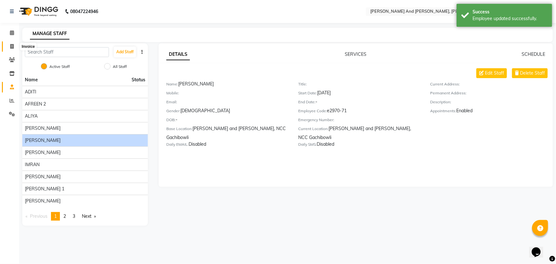
click at [12, 48] on icon at bounding box center [12, 46] width 4 height 5
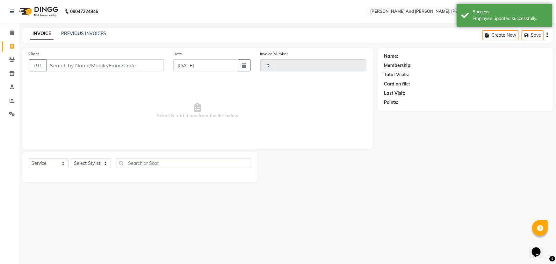
click at [12, 48] on icon at bounding box center [12, 46] width 4 height 5
select select "service"
type input "2883"
select select "6766"
click at [11, 34] on icon at bounding box center [12, 32] width 4 height 5
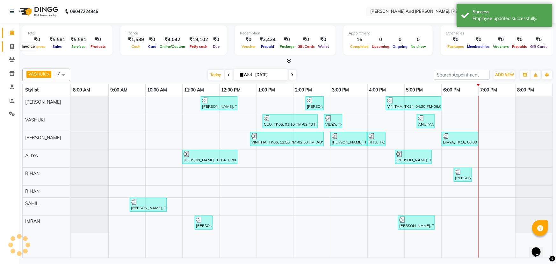
click at [11, 44] on span at bounding box center [11, 46] width 11 height 7
select select "6766"
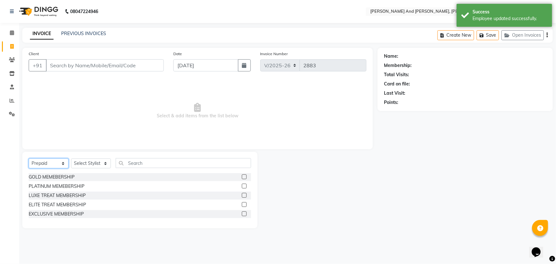
click at [46, 162] on select "Select Service Product Membership Package Voucher Prepaid Gift Card" at bounding box center [49, 163] width 40 height 10
select select "service"
click at [29, 158] on select "Select Service Product Membership Package Voucher Prepaid Gift Card" at bounding box center [49, 163] width 40 height 10
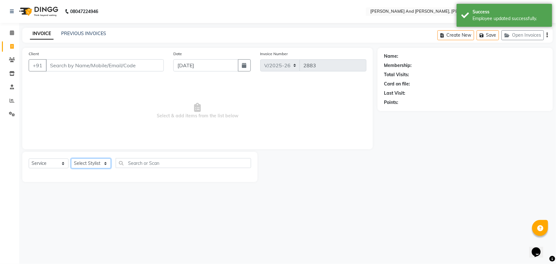
click at [99, 161] on select "Select Stylist ADITI AFREEN 2 [PERSON_NAME] [PERSON_NAME] [PERSON_NAME] [PERSON…" at bounding box center [91, 163] width 40 height 10
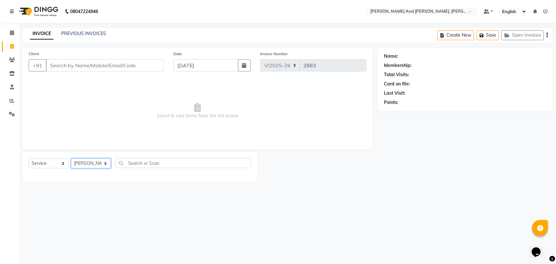
click at [71, 158] on select "Select Stylist ADITI AFREEN 2 [PERSON_NAME] [PERSON_NAME] [PERSON_NAME] [PERSON…" at bounding box center [91, 163] width 40 height 10
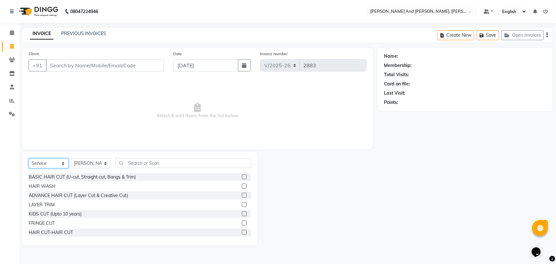
click at [51, 164] on select "Select Service Product Membership Package Voucher Prepaid Gift Card" at bounding box center [49, 163] width 40 height 10
click at [29, 158] on select "Select Service Product Membership Package Voucher Prepaid Gift Card" at bounding box center [49, 163] width 40 height 10
click at [89, 162] on select "Select Stylist ADITI AFREEN 2 [PERSON_NAME] [PERSON_NAME] [PERSON_NAME] [PERSON…" at bounding box center [91, 163] width 40 height 10
select select "77530"
click at [71, 158] on select "Select Stylist ADITI AFREEN 2 [PERSON_NAME] [PERSON_NAME] [PERSON_NAME] [PERSON…" at bounding box center [91, 163] width 40 height 10
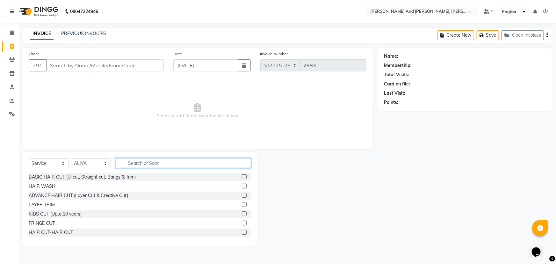
click at [160, 161] on input "text" at bounding box center [184, 163] width 136 height 10
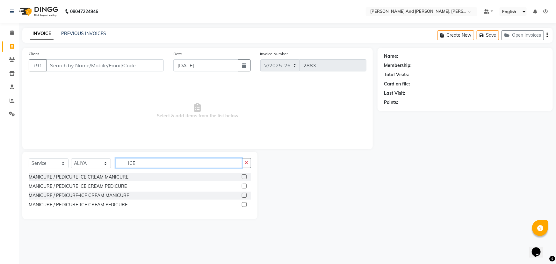
type input "ICE"
click at [245, 195] on label at bounding box center [244, 195] width 5 height 5
click at [245, 195] on input "checkbox" at bounding box center [244, 196] width 4 height 4
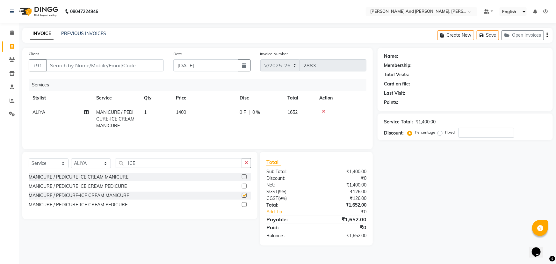
checkbox input "false"
click at [244, 204] on label at bounding box center [244, 204] width 5 height 5
click at [244, 204] on input "checkbox" at bounding box center [244, 205] width 4 height 4
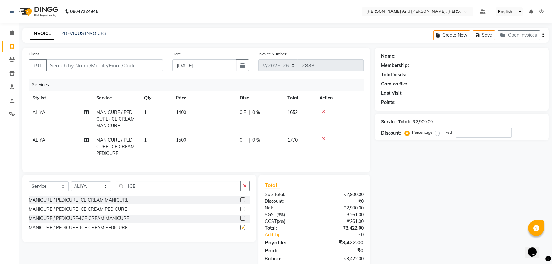
checkbox input "false"
drag, startPoint x: 111, startPoint y: 65, endPoint x: 124, endPoint y: 65, distance: 13.4
click at [115, 65] on input "Client" at bounding box center [104, 65] width 117 height 12
type input "M"
type input "0"
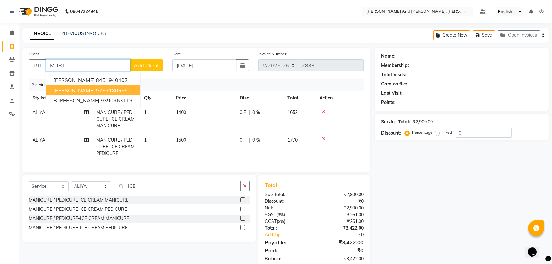
click at [115, 91] on button "[PERSON_NAME] 9769180659" at bounding box center [93, 90] width 94 height 10
type input "9769180659"
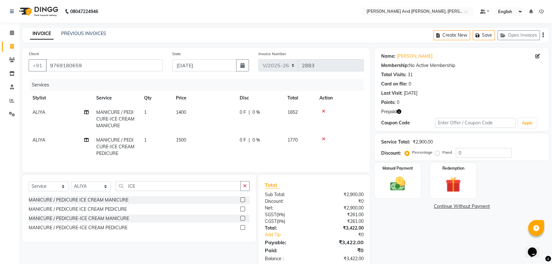
scroll to position [18, 0]
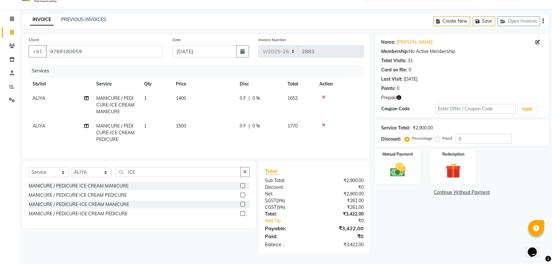
click at [399, 95] on icon "button" at bounding box center [399, 97] width 4 height 4
click at [395, 218] on div "Name: [PERSON_NAME] Membership: No Active Membership Total Visits: 31 Card on f…" at bounding box center [464, 144] width 179 height 221
click at [444, 161] on img at bounding box center [454, 171] width 26 height 20
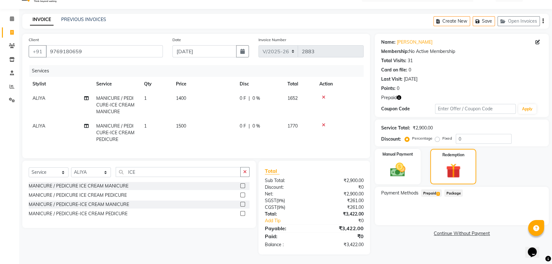
click at [431, 189] on span "Prepaid 1" at bounding box center [431, 192] width 21 height 7
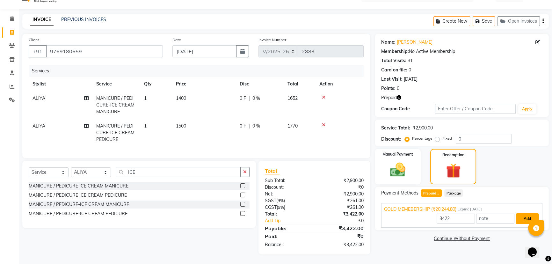
click at [524, 215] on button "Add" at bounding box center [527, 218] width 23 height 11
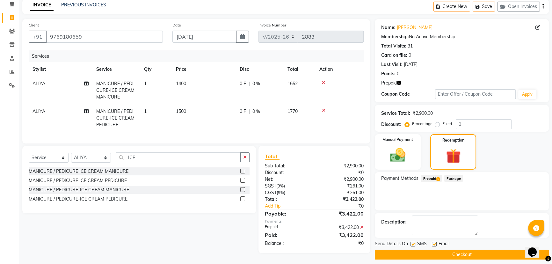
scroll to position [33, 0]
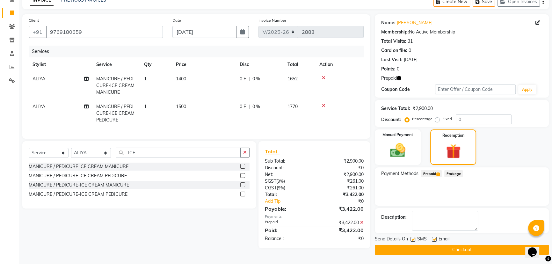
click at [450, 249] on button "Checkout" at bounding box center [462, 250] width 174 height 10
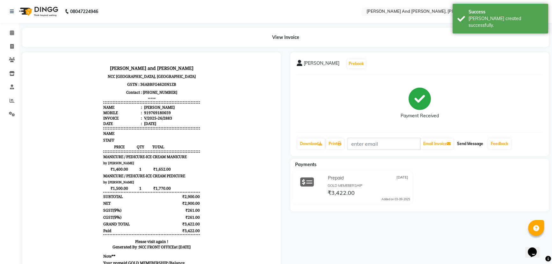
click at [466, 143] on button "Send Message" at bounding box center [470, 143] width 31 height 11
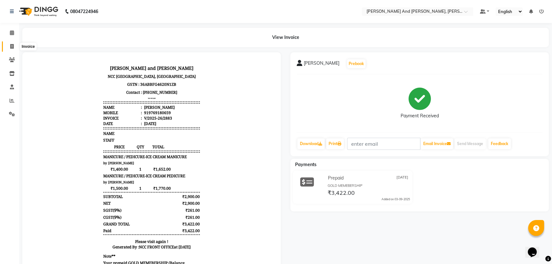
click at [9, 47] on span at bounding box center [11, 46] width 11 height 7
select select "service"
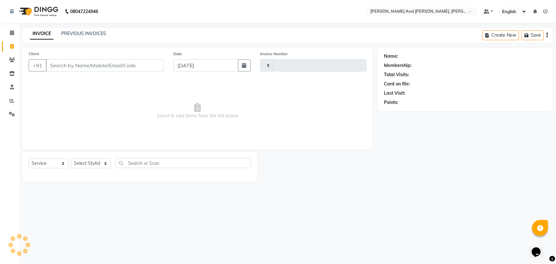
click at [9, 47] on span at bounding box center [11, 46] width 11 height 7
select select "service"
type input "2884"
select select "6766"
click at [77, 31] on link "PREVIOUS INVOICES" at bounding box center [83, 34] width 45 height 6
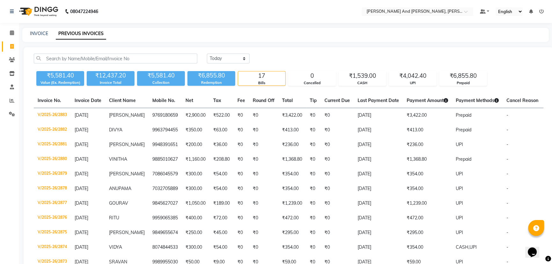
click at [229, 13] on nav "08047224946 Select Location × [PERSON_NAME] And Guy, Ncc Gachibowli Default Pan…" at bounding box center [276, 11] width 552 height 23
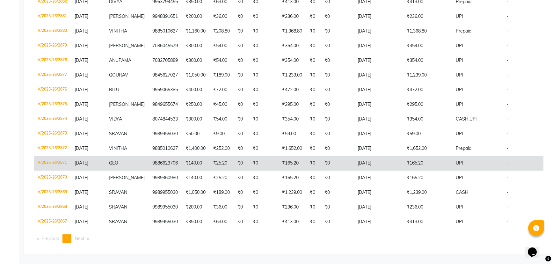
scroll to position [134, 0]
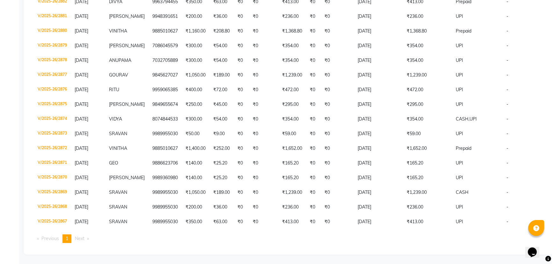
click at [399, 241] on ul "Previous page 1 / 1 You're on page 1 Next page" at bounding box center [289, 238] width 510 height 9
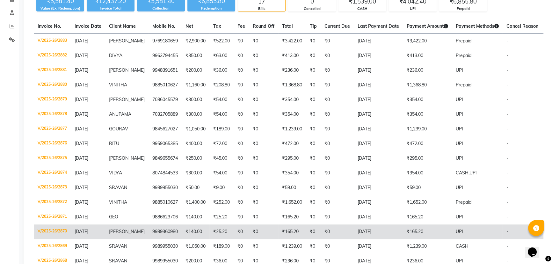
scroll to position [0, 0]
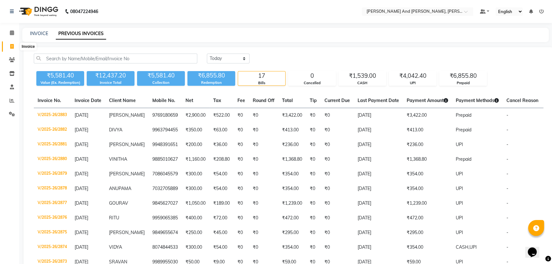
click at [7, 46] on span at bounding box center [11, 46] width 11 height 7
select select "service"
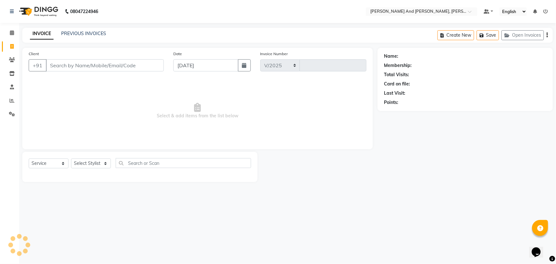
select select "6766"
type input "2884"
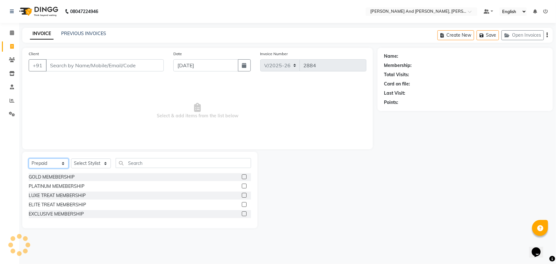
click at [46, 162] on select "Select Service Product Membership Package Voucher Prepaid Gift Card" at bounding box center [49, 163] width 40 height 10
select select "service"
click at [29, 158] on select "Select Service Product Membership Package Voucher Prepaid Gift Card" at bounding box center [49, 163] width 40 height 10
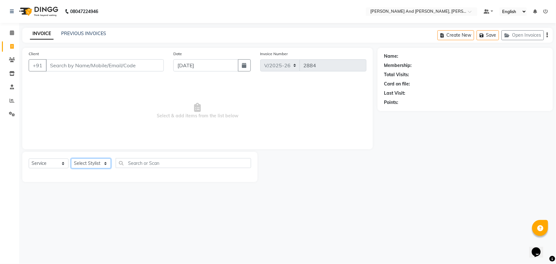
click at [97, 161] on select "Select Stylist ADITI AFREEN 2 [PERSON_NAME] [PERSON_NAME] [PERSON_NAME] [PERSON…" at bounding box center [91, 163] width 40 height 10
select select "90778"
click at [71, 158] on select "Select Stylist ADITI AFREEN 2 [PERSON_NAME] [PERSON_NAME] [PERSON_NAME] [PERSON…" at bounding box center [91, 163] width 40 height 10
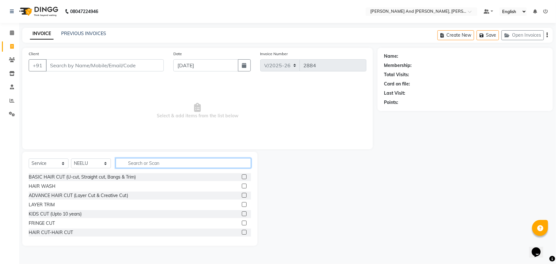
click at [164, 165] on input "text" at bounding box center [184, 163] width 136 height 10
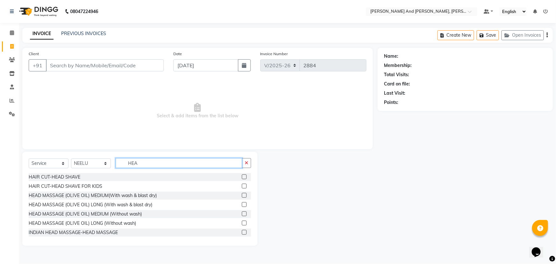
type input "HEA"
click at [242, 232] on label at bounding box center [244, 232] width 5 height 5
click at [242, 232] on input "checkbox" at bounding box center [244, 233] width 4 height 4
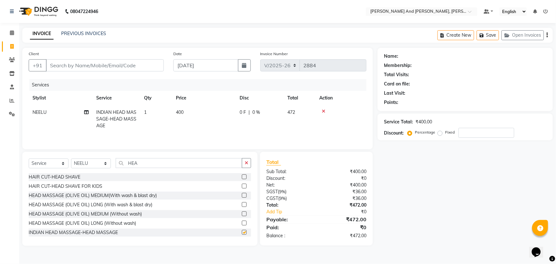
checkbox input "false"
click at [141, 66] on input "Client" at bounding box center [105, 65] width 118 height 12
type input "S"
type input "0"
type input "S"
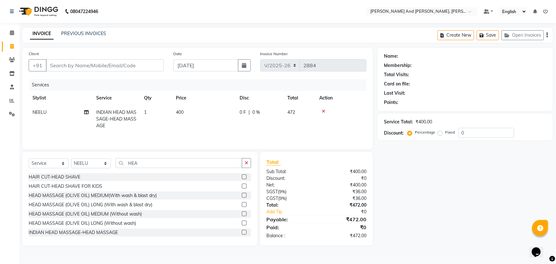
click at [195, 111] on td "400" at bounding box center [204, 119] width 64 height 28
select select "90778"
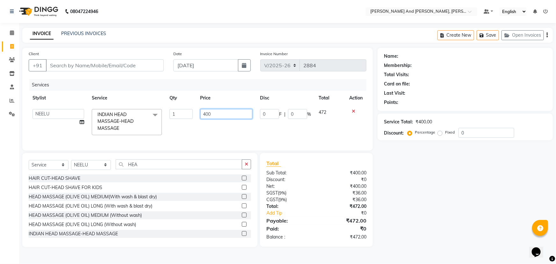
click at [233, 115] on input "400" at bounding box center [227, 114] width 52 height 10
type input "4"
type input "500"
click at [276, 131] on td "0 F | 0 %" at bounding box center [285, 122] width 59 height 34
select select "90778"
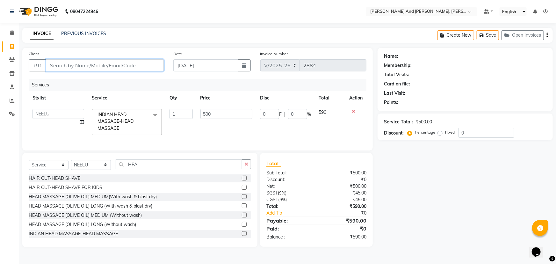
click at [124, 64] on input "Client" at bounding box center [105, 65] width 118 height 12
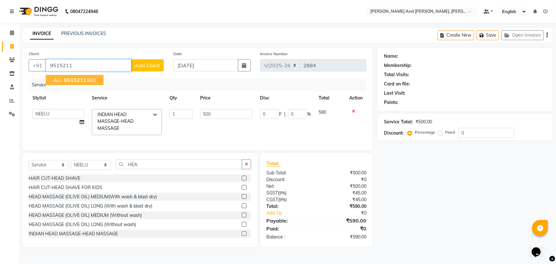
click at [90, 79] on ngb-highlight "9515211 362" at bounding box center [79, 80] width 33 height 6
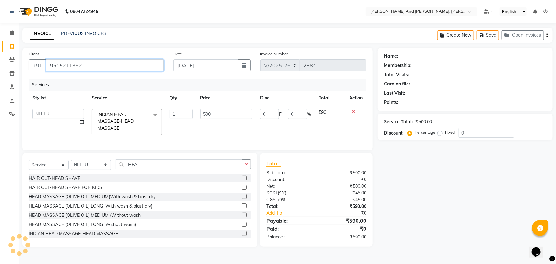
type input "9515211362"
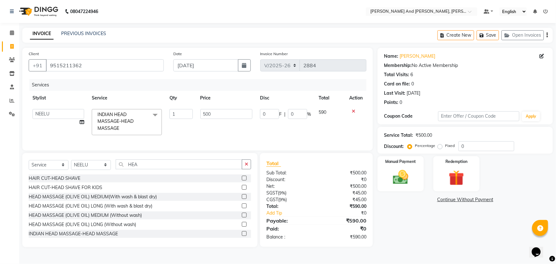
click at [320, 167] on div "Total" at bounding box center [317, 163] width 100 height 8
click at [12, 46] on icon at bounding box center [12, 46] width 4 height 5
select select "service"
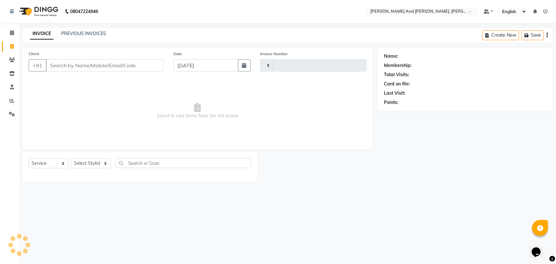
type input "2884"
select select "6766"
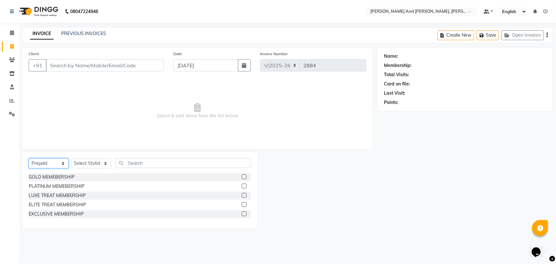
click at [53, 166] on select "Select Service Product Membership Package Voucher Prepaid Gift Card" at bounding box center [49, 163] width 40 height 10
select select "service"
click at [29, 158] on select "Select Service Product Membership Package Voucher Prepaid Gift Card" at bounding box center [49, 163] width 40 height 10
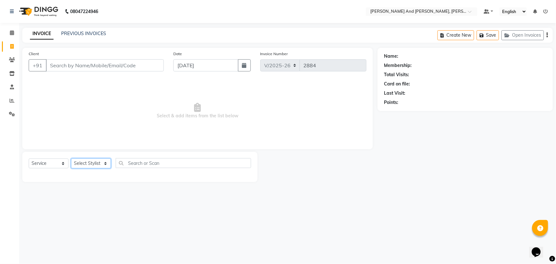
click at [98, 162] on select "Select Stylist ADITI AFREEN 2 [PERSON_NAME] [PERSON_NAME] [PERSON_NAME] [PERSON…" at bounding box center [91, 163] width 40 height 10
select select "76965"
click at [71, 158] on select "Select Stylist ADITI AFREEN 2 [PERSON_NAME] [PERSON_NAME] [PERSON_NAME] [PERSON…" at bounding box center [91, 163] width 40 height 10
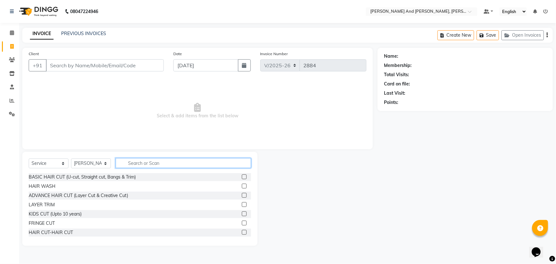
click at [159, 163] on input "text" at bounding box center [184, 163] width 136 height 10
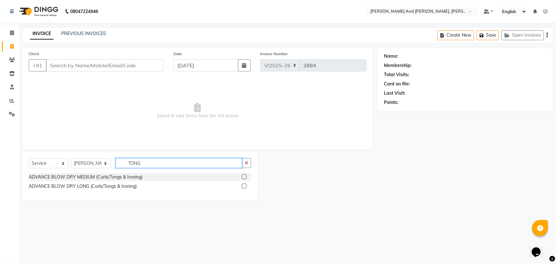
type input "TONG"
click at [245, 186] on label at bounding box center [244, 186] width 5 height 5
click at [245, 186] on input "checkbox" at bounding box center [244, 186] width 4 height 4
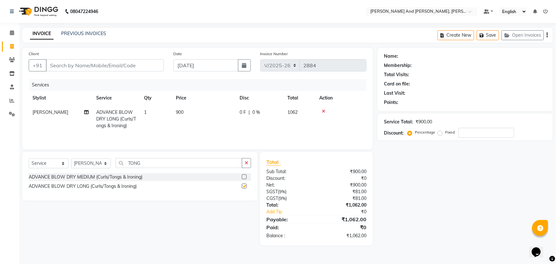
checkbox input "false"
click at [190, 115] on td "900" at bounding box center [204, 119] width 64 height 28
select select "76965"
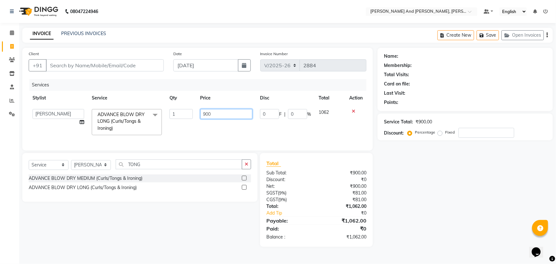
click at [224, 114] on input "900" at bounding box center [227, 114] width 52 height 10
type input "9"
type input "1200"
click at [226, 128] on td "1200" at bounding box center [227, 122] width 60 height 34
select select "76965"
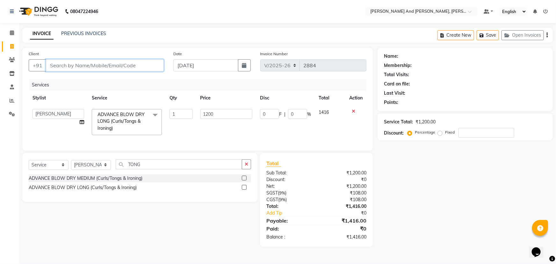
click at [130, 64] on input "Client" at bounding box center [105, 65] width 118 height 12
type input "8"
type input "0"
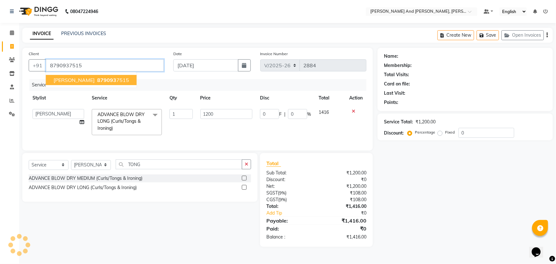
type input "8790937515"
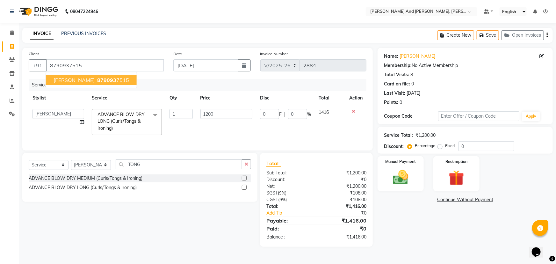
click at [97, 81] on span "879093" at bounding box center [106, 80] width 19 height 6
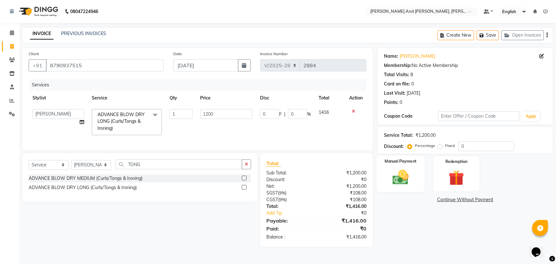
click at [401, 172] on img at bounding box center [401, 177] width 26 height 18
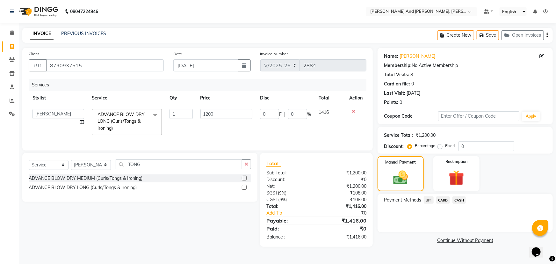
click at [459, 200] on span "CASH" at bounding box center [460, 199] width 14 height 7
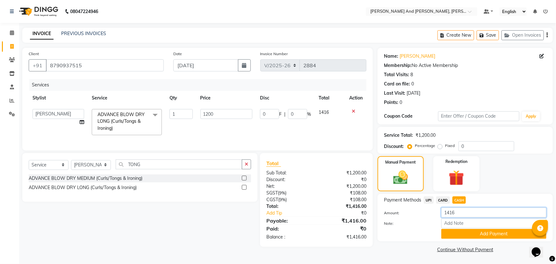
click at [462, 212] on input "1416" at bounding box center [494, 213] width 105 height 10
type input "1400"
click at [491, 234] on button "Add Payment" at bounding box center [494, 234] width 105 height 10
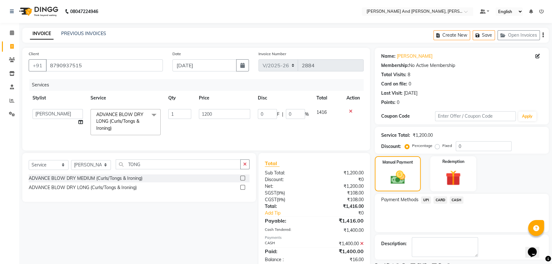
click at [426, 200] on span "UPI" at bounding box center [426, 199] width 10 height 7
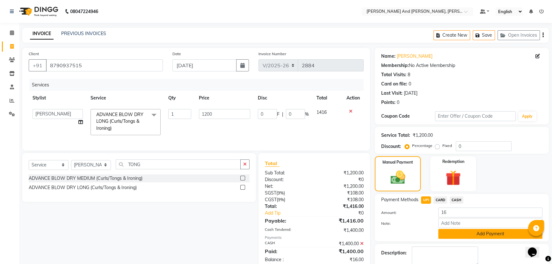
click at [473, 234] on button "Add Payment" at bounding box center [490, 234] width 104 height 10
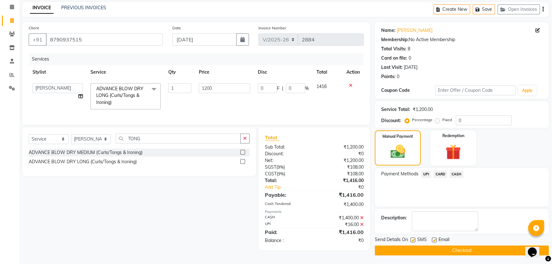
scroll to position [26, 0]
click at [460, 247] on button "Checkout" at bounding box center [462, 250] width 174 height 10
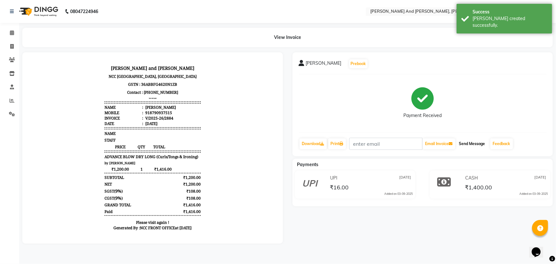
click at [475, 145] on button "Send Message" at bounding box center [472, 143] width 31 height 11
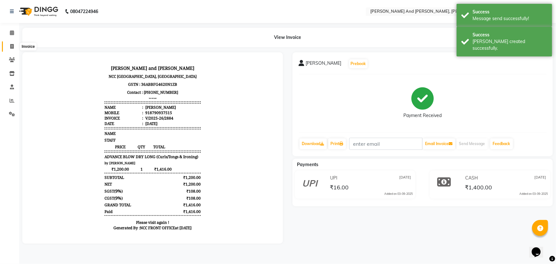
click at [13, 45] on icon at bounding box center [12, 46] width 4 height 5
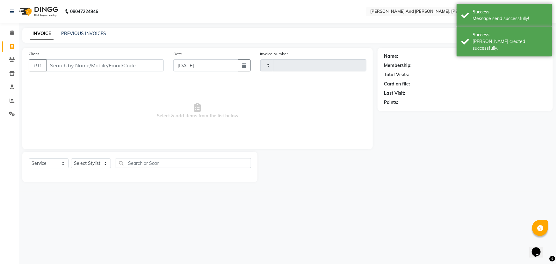
click at [13, 45] on icon at bounding box center [12, 46] width 4 height 5
select select "service"
type input "2885"
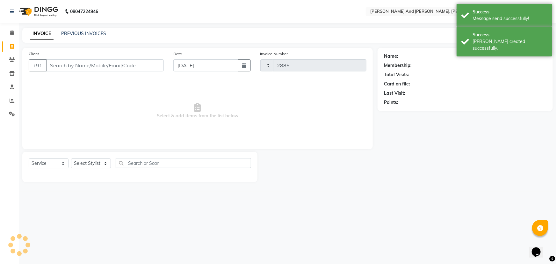
select select "6766"
select select "P"
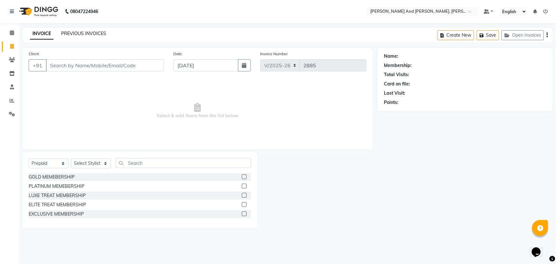
click at [80, 34] on link "PREVIOUS INVOICES" at bounding box center [83, 34] width 45 height 6
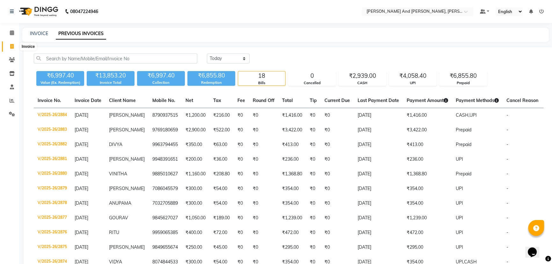
click at [8, 45] on span at bounding box center [11, 46] width 11 height 7
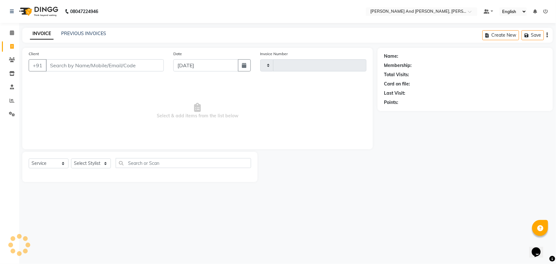
click at [8, 45] on span at bounding box center [11, 46] width 11 height 7
select select "service"
type input "2885"
select select "6766"
click at [85, 31] on link "PREVIOUS INVOICES" at bounding box center [83, 34] width 45 height 6
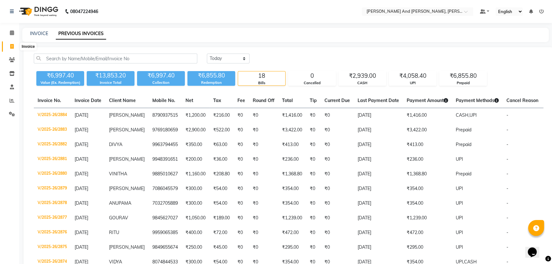
click at [11, 46] on icon at bounding box center [12, 46] width 4 height 5
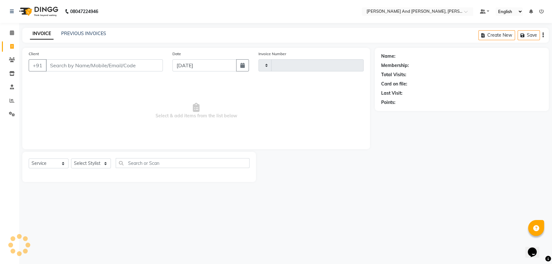
click at [11, 46] on icon at bounding box center [12, 46] width 4 height 5
select select "service"
select select "6766"
type input "2885"
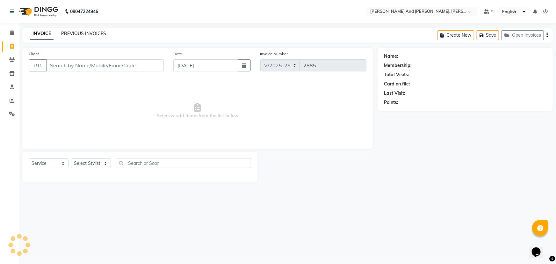
click at [85, 33] on link "PREVIOUS INVOICES" at bounding box center [83, 34] width 45 height 6
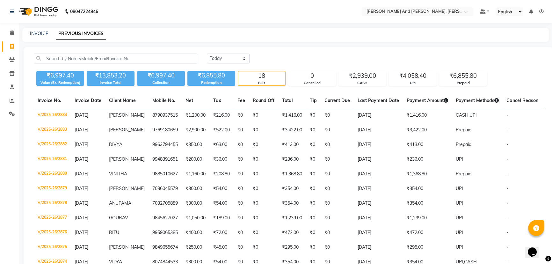
click at [542, 11] on icon at bounding box center [542, 11] width 4 height 4
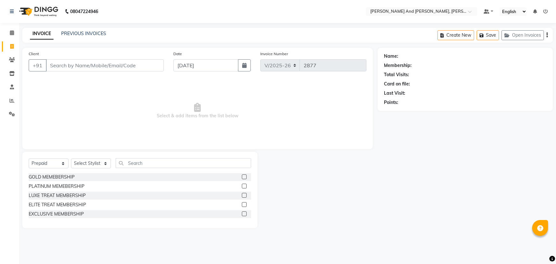
select select "6766"
click at [51, 163] on select "Select Service Product Membership Package Voucher Prepaid Gift Card" at bounding box center [49, 163] width 40 height 10
select select "service"
click at [29, 158] on select "Select Service Product Membership Package Voucher Prepaid Gift Card" at bounding box center [49, 163] width 40 height 10
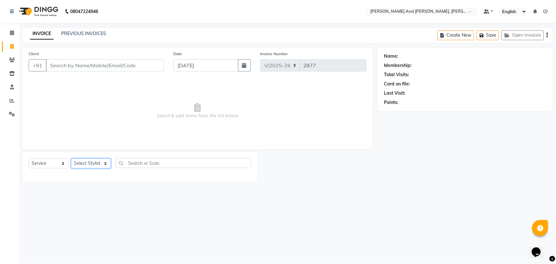
click at [87, 162] on select "Select Stylist ADITI AFREEN 2 [PERSON_NAME] [PERSON_NAME] [PERSON_NAME] 1 [PERS…" at bounding box center [91, 163] width 40 height 10
select select "71835"
click at [71, 158] on select "Select Stylist ADITI AFREEN 2 [PERSON_NAME] [PERSON_NAME] [PERSON_NAME] 1 [PERS…" at bounding box center [91, 163] width 40 height 10
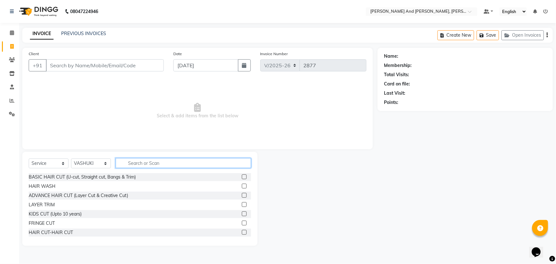
click at [175, 162] on input "text" at bounding box center [184, 163] width 136 height 10
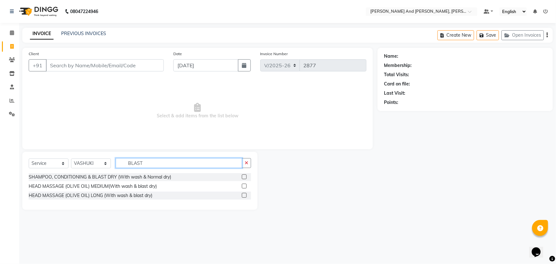
type input "BLAST"
click at [245, 178] on label at bounding box center [244, 176] width 5 height 5
click at [245, 178] on input "checkbox" at bounding box center [244, 177] width 4 height 4
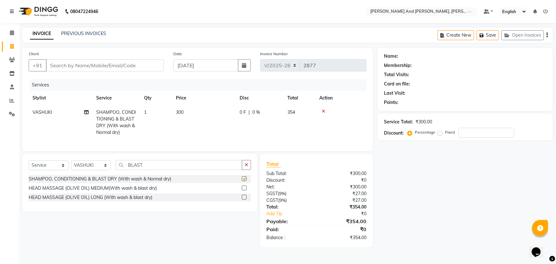
checkbox input "false"
click at [124, 66] on input "Client" at bounding box center [105, 65] width 118 height 12
type input "A"
type input "0"
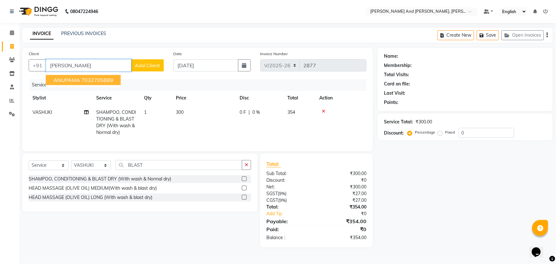
click at [102, 82] on ngb-highlight "7032705889" at bounding box center [97, 80] width 32 height 6
type input "7032705889"
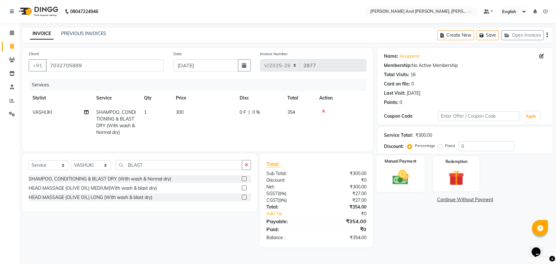
click at [404, 170] on img at bounding box center [401, 177] width 26 height 18
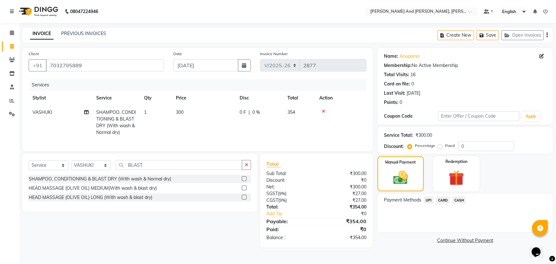
click at [431, 200] on span "UPI" at bounding box center [429, 199] width 10 height 7
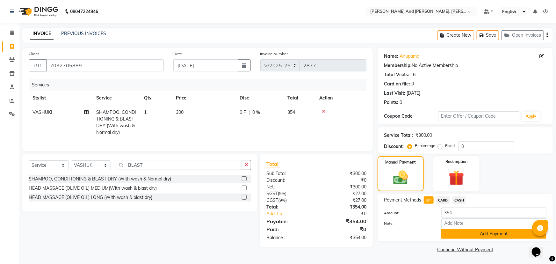
click at [457, 233] on button "Add Payment" at bounding box center [494, 234] width 105 height 10
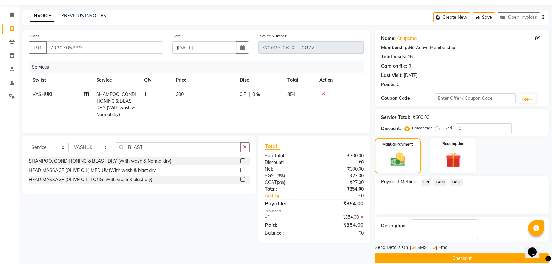
scroll to position [26, 0]
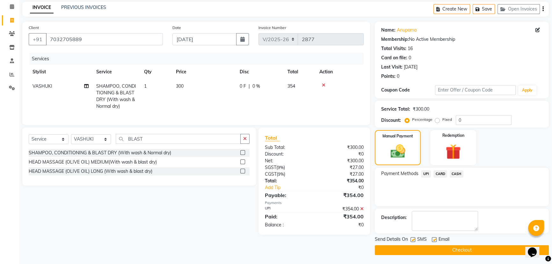
click at [440, 250] on button "Checkout" at bounding box center [462, 250] width 174 height 10
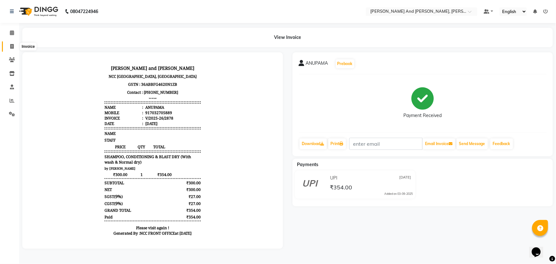
click at [12, 46] on icon at bounding box center [12, 46] width 4 height 5
select select "service"
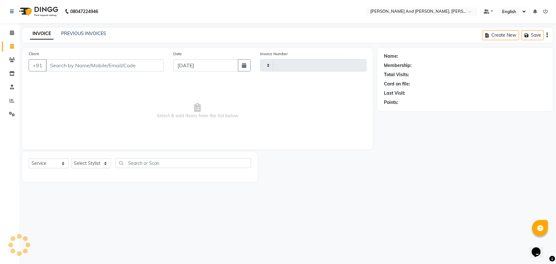
type input "2879"
select select "6766"
click at [43, 162] on select "Select Service Product Membership Package Voucher Prepaid Gift Card" at bounding box center [49, 163] width 40 height 10
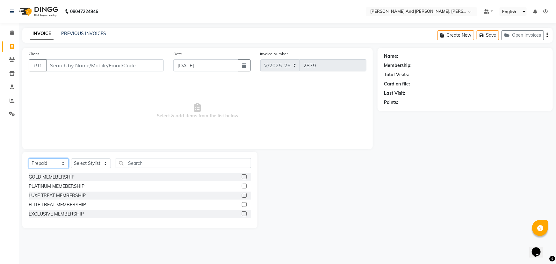
click at [43, 162] on select "Select Service Product Membership Package Voucher Prepaid Gift Card" at bounding box center [49, 163] width 40 height 10
select select "service"
click at [29, 158] on select "Select Service Product Membership Package Voucher Prepaid Gift Card" at bounding box center [49, 163] width 40 height 10
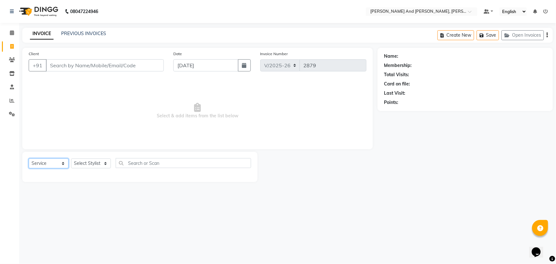
drag, startPoint x: 54, startPoint y: 163, endPoint x: 56, endPoint y: 150, distance: 13.3
click at [54, 163] on select "Select Service Product Membership Package Voucher Prepaid Gift Card" at bounding box center [49, 163] width 40 height 10
click at [89, 167] on select "Select Stylist ADITI AFREEN 2 [PERSON_NAME] [PERSON_NAME] [PERSON_NAME] 1 [PERS…" at bounding box center [91, 163] width 40 height 10
select select "90025"
click at [71, 158] on select "Select Stylist ADITI AFREEN 2 [PERSON_NAME] [PERSON_NAME] [PERSON_NAME] 1 [PERS…" at bounding box center [91, 163] width 40 height 10
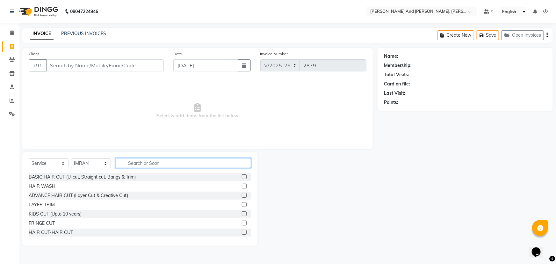
click at [151, 165] on input "text" at bounding box center [184, 163] width 136 height 10
type input "HAIR"
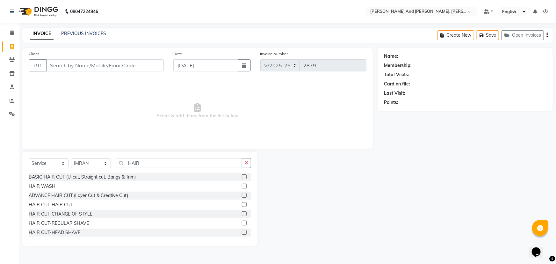
click at [242, 204] on label at bounding box center [244, 204] width 5 height 5
click at [242, 204] on input "checkbox" at bounding box center [244, 205] width 4 height 4
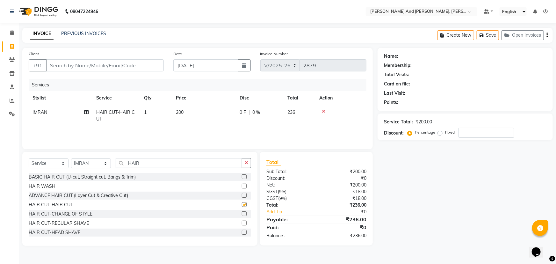
checkbox input "false"
drag, startPoint x: 141, startPoint y: 162, endPoint x: 101, endPoint y: 168, distance: 40.5
click at [99, 169] on div "Select Service Product Membership Package Voucher Prepaid Gift Card Select Styl…" at bounding box center [140, 165] width 223 height 15
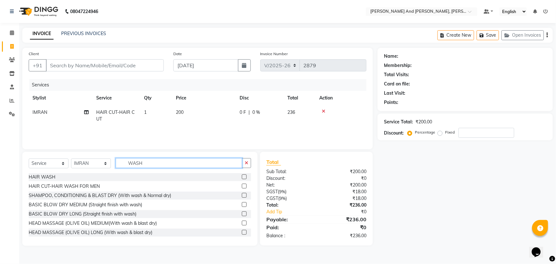
type input "WASH"
click at [242, 176] on label at bounding box center [244, 176] width 5 height 5
click at [242, 176] on input "checkbox" at bounding box center [244, 177] width 4 height 4
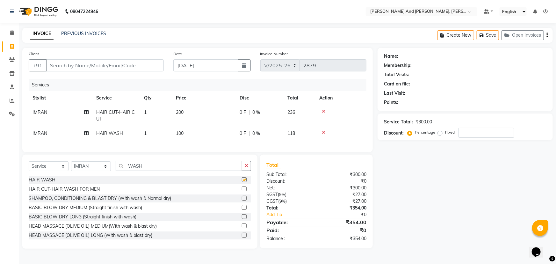
checkbox input "false"
click at [93, 65] on input "Client" at bounding box center [105, 65] width 118 height 12
type input "7"
type input "0"
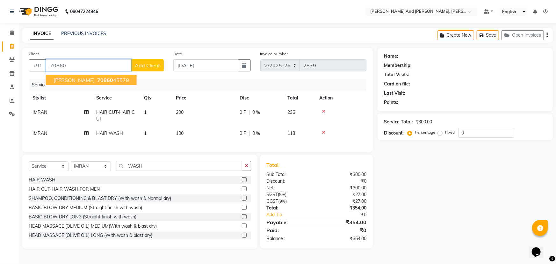
click at [96, 77] on ngb-highlight "70860 45579" at bounding box center [112, 80] width 33 height 6
type input "7086045579"
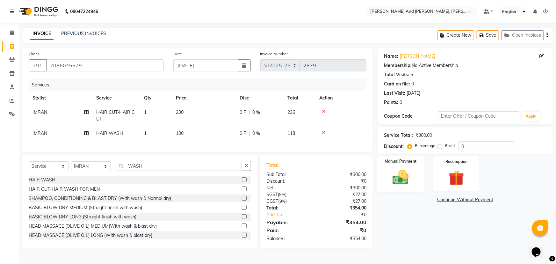
click at [405, 166] on div "Manual Payment" at bounding box center [401, 174] width 48 height 37
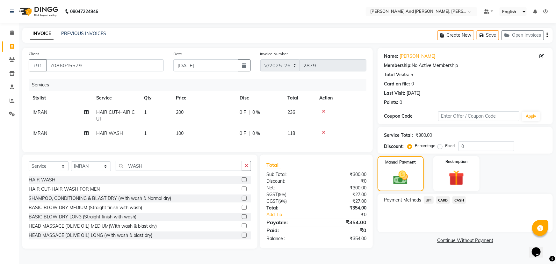
click at [426, 199] on span "UPI" at bounding box center [429, 199] width 10 height 7
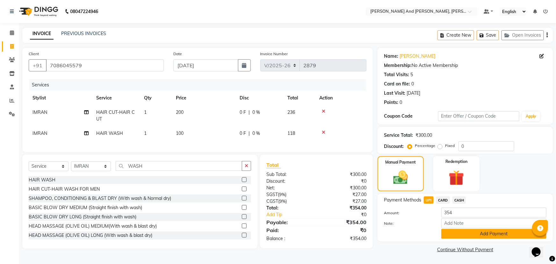
click at [464, 233] on button "Add Payment" at bounding box center [494, 234] width 105 height 10
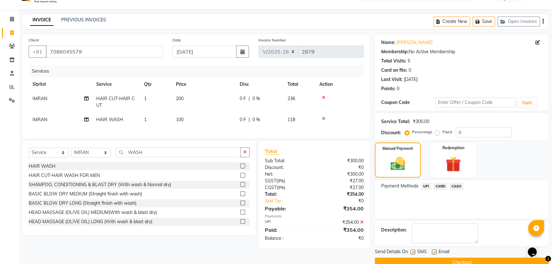
scroll to position [26, 0]
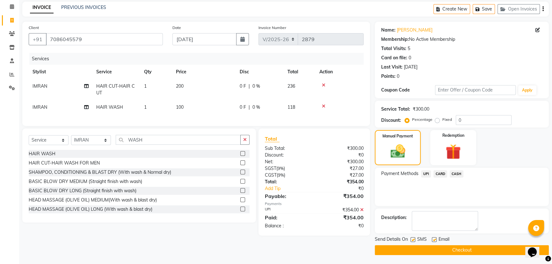
click at [462, 248] on button "Checkout" at bounding box center [462, 250] width 174 height 10
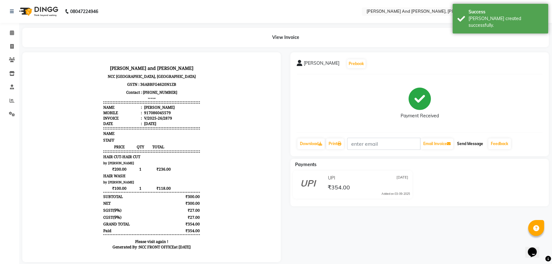
click at [471, 143] on button "Send Message" at bounding box center [470, 143] width 31 height 11
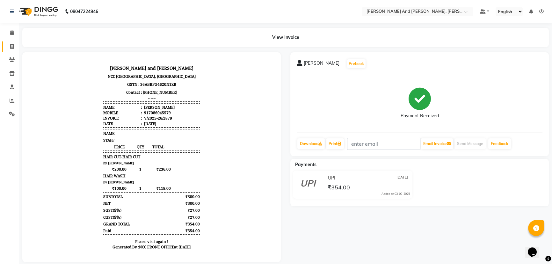
click at [14, 41] on link "Invoice" at bounding box center [9, 46] width 15 height 11
select select "service"
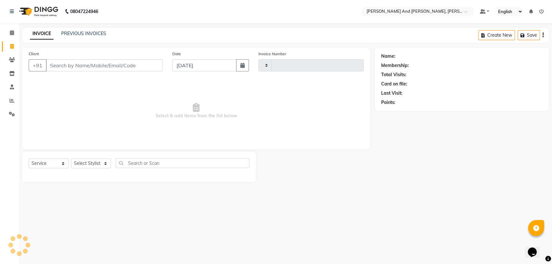
type input "2880"
select select "6766"
select select "P"
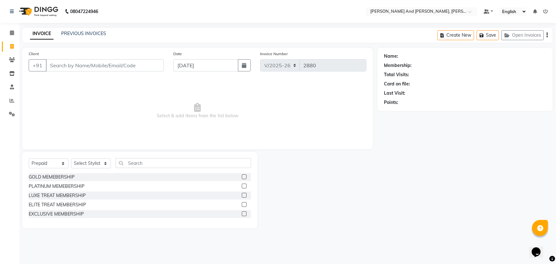
click at [398, 191] on div "Name: Membership: Total Visits: Card on file: Last Visit: Points:" at bounding box center [468, 138] width 180 height 180
click at [364, 211] on div at bounding box center [318, 190] width 120 height 77
click at [10, 32] on icon at bounding box center [12, 32] width 4 height 5
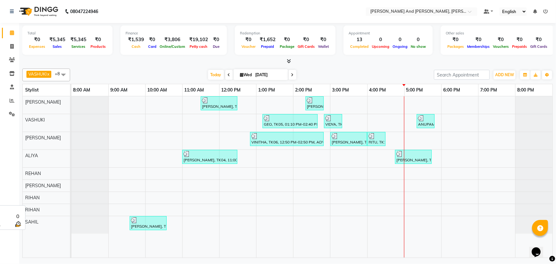
click at [42, 196] on div "RIHAN" at bounding box center [47, 198] width 48 height 12
click at [49, 213] on div "RIHAN" at bounding box center [47, 210] width 48 height 12
click at [51, 209] on div "RIHAN" at bounding box center [47, 210] width 48 height 12
click at [64, 75] on span at bounding box center [63, 75] width 13 height 12
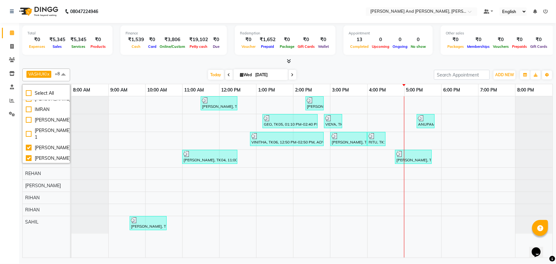
scroll to position [58, 0]
click at [28, 135] on div "[PERSON_NAME]" at bounding box center [46, 138] width 41 height 7
checkbox input "false"
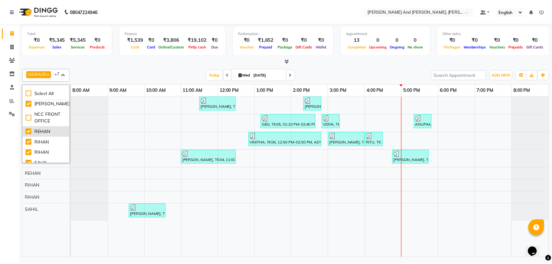
scroll to position [116, 0]
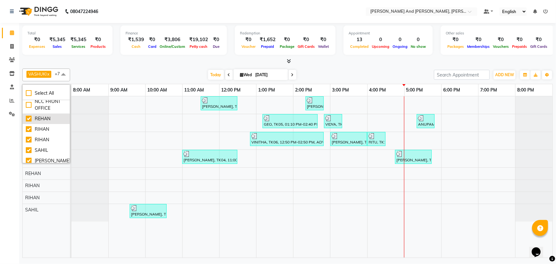
click at [28, 115] on div "REHAN" at bounding box center [46, 118] width 41 height 7
checkbox input "false"
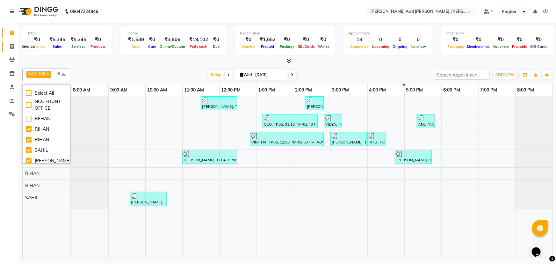
click at [9, 45] on span at bounding box center [11, 46] width 11 height 7
select select "6766"
select select "service"
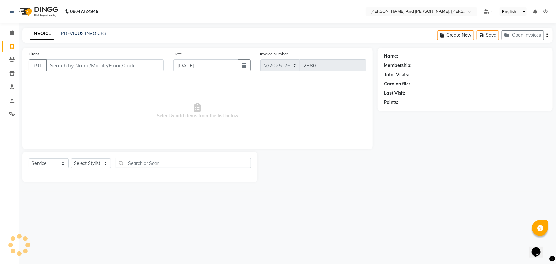
click at [9, 45] on span at bounding box center [11, 46] width 11 height 7
select select "service"
type input "2880"
select select "6766"
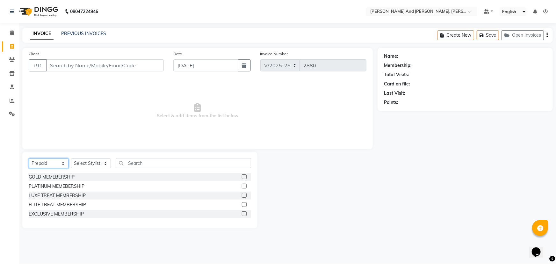
click at [45, 165] on select "Select Service Product Membership Package Voucher Prepaid Gift Card" at bounding box center [49, 163] width 40 height 10
select select "service"
click at [29, 158] on select "Select Service Product Membership Package Voucher Prepaid Gift Card" at bounding box center [49, 163] width 40 height 10
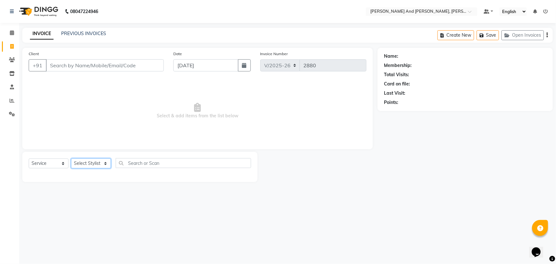
click at [89, 161] on select "Select Stylist ADITI AFREEN 2 [PERSON_NAME] [PERSON_NAME] [PERSON_NAME] 1 [PERS…" at bounding box center [91, 163] width 40 height 10
select select "66353"
click at [71, 158] on select "Select Stylist ADITI AFREEN 2 [PERSON_NAME] [PERSON_NAME] [PERSON_NAME] 1 [PERS…" at bounding box center [91, 163] width 40 height 10
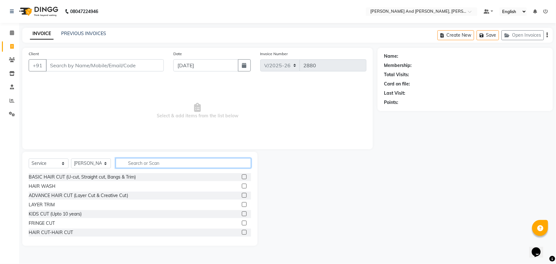
click at [177, 165] on input "text" at bounding box center [184, 163] width 136 height 10
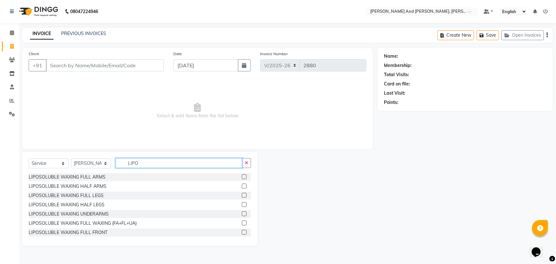
type input "LIPO"
click at [242, 177] on label at bounding box center [244, 176] width 5 height 5
click at [242, 177] on input "checkbox" at bounding box center [244, 177] width 4 height 4
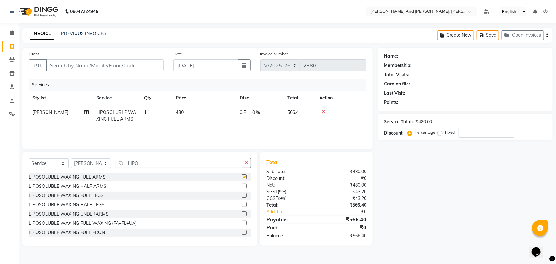
checkbox input "false"
click at [242, 195] on label at bounding box center [244, 195] width 5 height 5
click at [242, 195] on input "checkbox" at bounding box center [244, 196] width 4 height 4
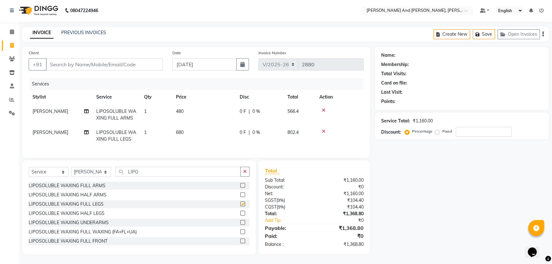
scroll to position [5, 0]
checkbox input "false"
click at [88, 59] on input "Client" at bounding box center [104, 64] width 117 height 12
type input "V"
type input "0"
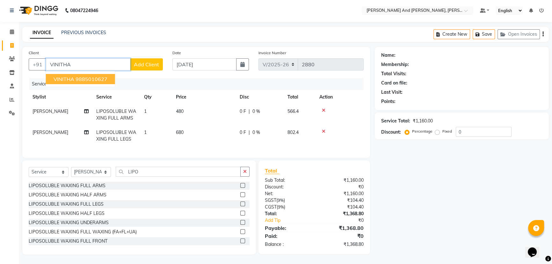
click at [102, 76] on ngb-highlight "9885010627" at bounding box center [92, 79] width 32 height 6
type input "9885010627"
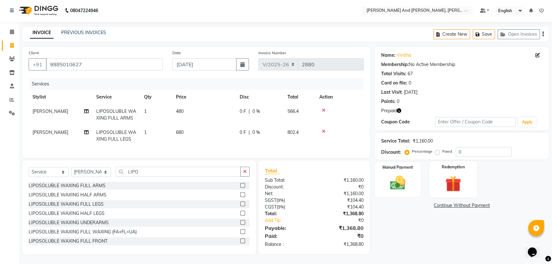
click at [445, 166] on div "Redemption" at bounding box center [454, 179] width 48 height 36
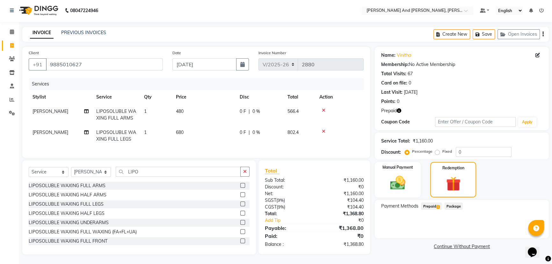
click at [433, 202] on span "Prepaid 1" at bounding box center [431, 205] width 21 height 7
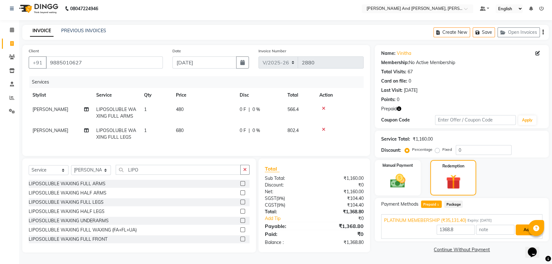
drag, startPoint x: 524, startPoint y: 226, endPoint x: 492, endPoint y: 196, distance: 44.0
click at [525, 226] on button "Add" at bounding box center [527, 229] width 23 height 11
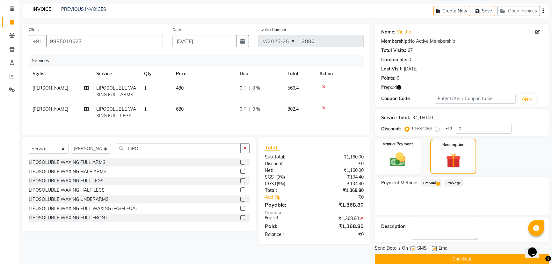
scroll to position [33, 0]
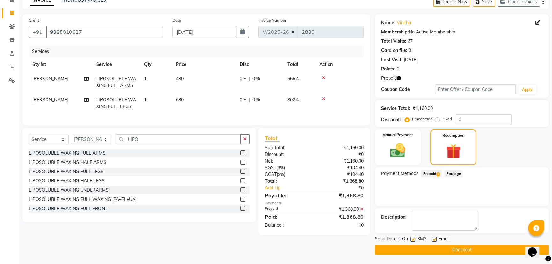
click at [464, 249] on button "Checkout" at bounding box center [462, 250] width 174 height 10
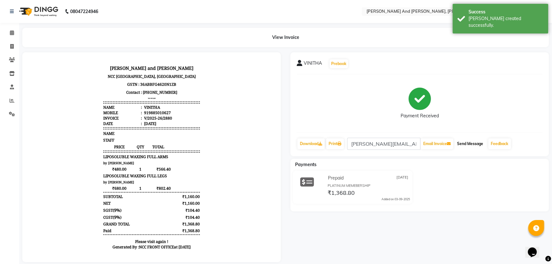
click at [472, 141] on button "Send Message" at bounding box center [470, 143] width 31 height 11
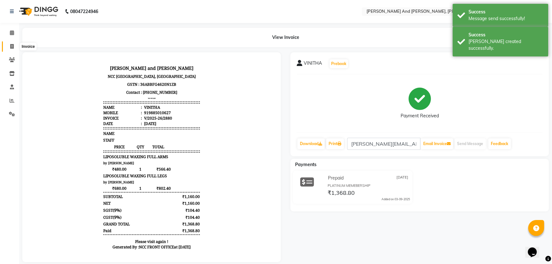
click at [13, 46] on icon at bounding box center [12, 46] width 4 height 5
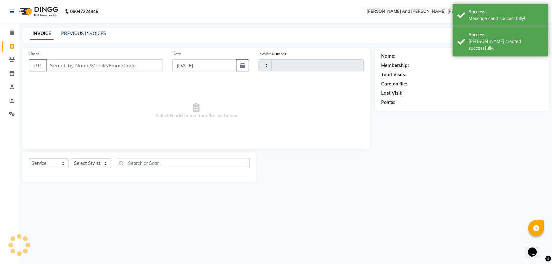
click at [13, 46] on icon at bounding box center [12, 46] width 4 height 5
select select "service"
select select "6766"
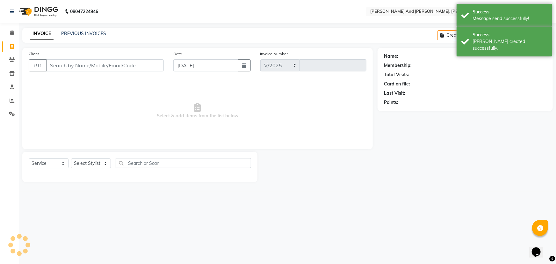
type input "2881"
select select "P"
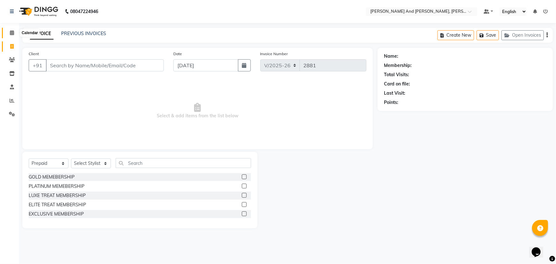
click at [10, 31] on icon at bounding box center [12, 32] width 4 height 5
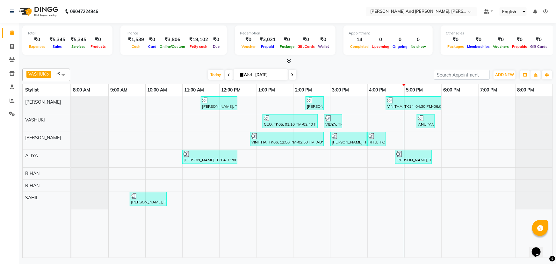
click at [62, 73] on span at bounding box center [63, 75] width 13 height 12
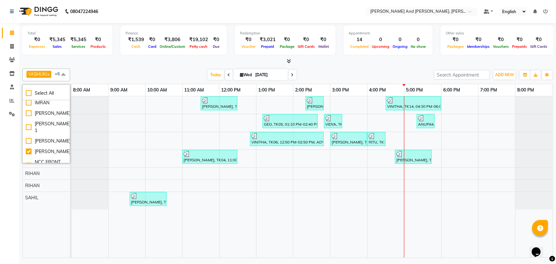
scroll to position [26, 0]
click at [27, 131] on div "IMRAN" at bounding box center [46, 132] width 41 height 7
checkbox input "true"
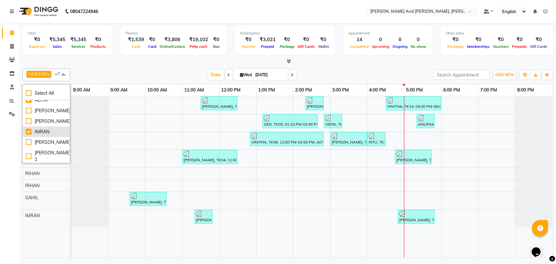
scroll to position [0, 0]
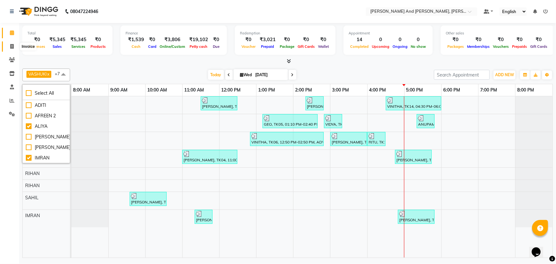
click at [11, 44] on icon at bounding box center [12, 46] width 4 height 5
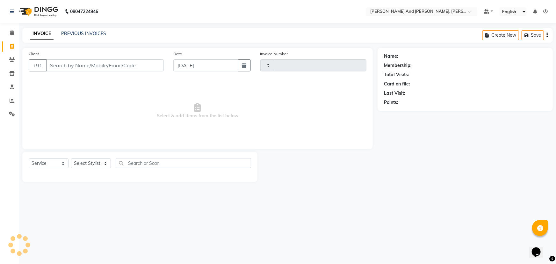
click at [11, 44] on icon at bounding box center [12, 46] width 4 height 5
select select "service"
type input "2881"
select select "6766"
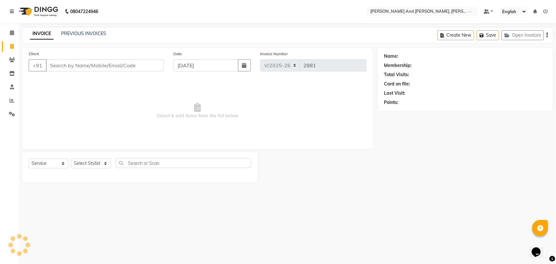
select select "P"
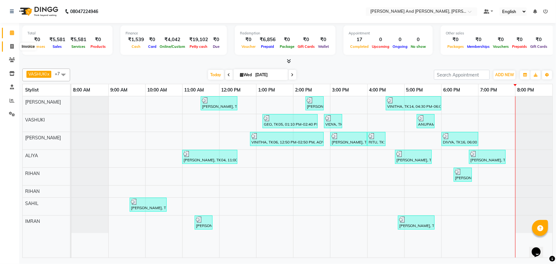
click at [13, 48] on icon at bounding box center [12, 46] width 4 height 5
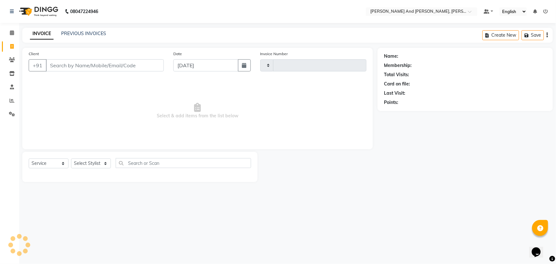
click at [13, 48] on icon at bounding box center [12, 46] width 4 height 5
select select "service"
select select "6766"
type input "2884"
select select "P"
